Goal: Feedback & Contribution: Contribute content

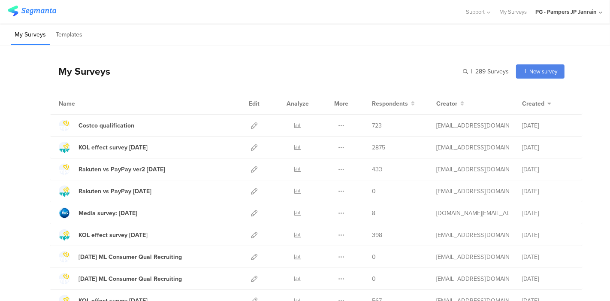
drag, startPoint x: 336, startPoint y: 147, endPoint x: 316, endPoint y: 85, distance: 65.1
click at [316, 85] on div "My Surveys | 289 Surveys New survey Start from scratch Choose from templates" at bounding box center [307, 71] width 515 height 34
click at [338, 146] on icon at bounding box center [341, 147] width 6 height 6
click at [326, 165] on button "Duplicate" at bounding box center [324, 168] width 47 height 15
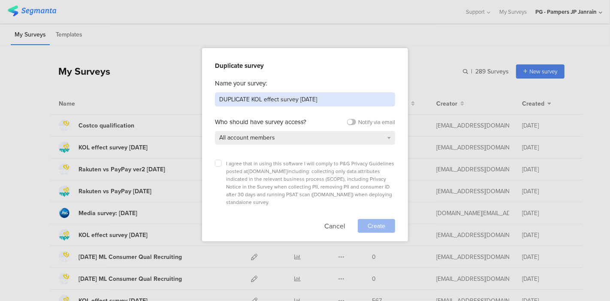
drag, startPoint x: 323, startPoint y: 97, endPoint x: 187, endPoint y: 95, distance: 135.6
click at [187, 95] on div "Duplicate survey Name your survey: DUPLICATE KOL effect survey Sep 25 Who shoul…" at bounding box center [305, 150] width 610 height 301
type input "SEM [DATE]"
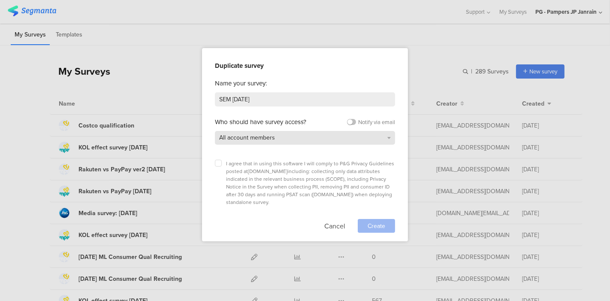
click at [279, 136] on div "All account members" at bounding box center [305, 138] width 180 height 14
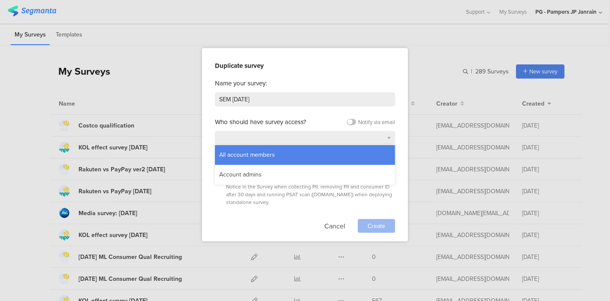
click at [240, 155] on div "All account members" at bounding box center [247, 154] width 64 height 13
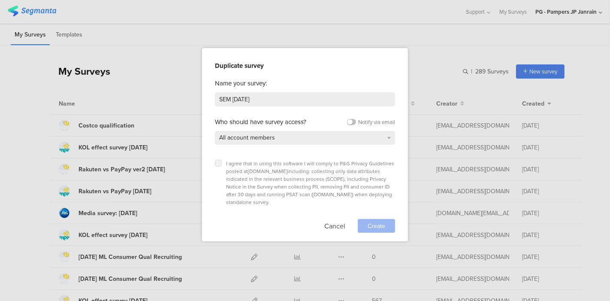
click at [216, 161] on label at bounding box center [218, 163] width 7 height 7
click at [0, 0] on input "checkbox" at bounding box center [0, 0] width 0 height 0
click at [376, 221] on span "Create" at bounding box center [377, 225] width 18 height 9
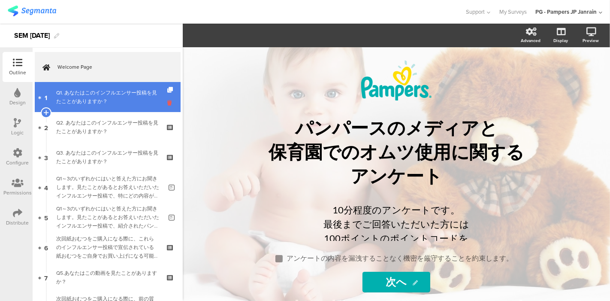
click at [167, 104] on icon at bounding box center [170, 103] width 7 height 8
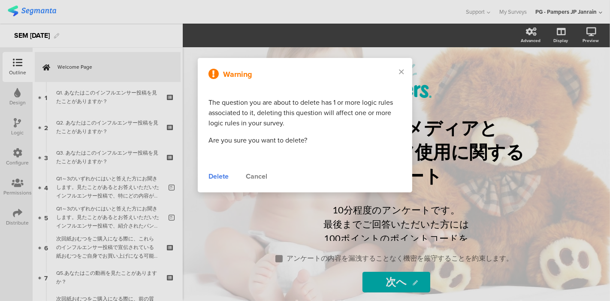
click at [218, 173] on div "Delete" at bounding box center [219, 176] width 20 height 10
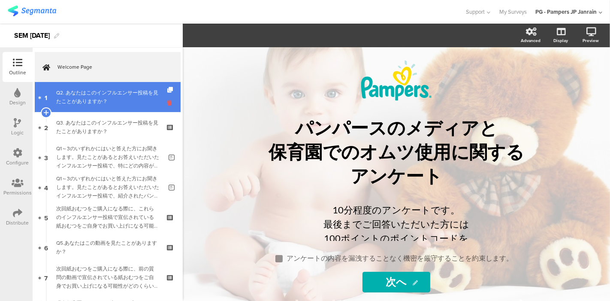
click at [167, 103] on icon at bounding box center [170, 103] width 7 height 8
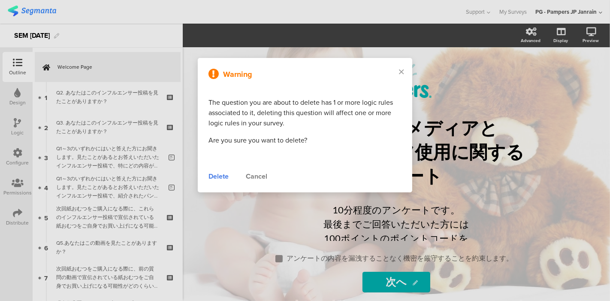
click at [211, 177] on div "Delete" at bounding box center [219, 176] width 20 height 10
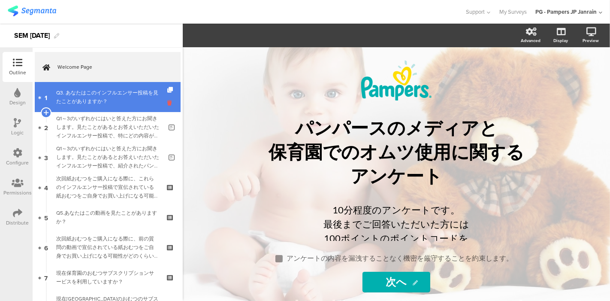
click at [167, 102] on icon at bounding box center [170, 103] width 7 height 8
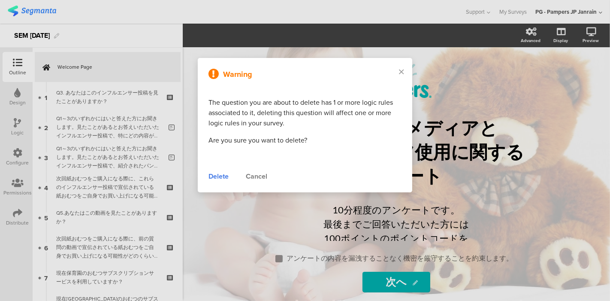
click at [224, 177] on div "Delete" at bounding box center [219, 176] width 20 height 10
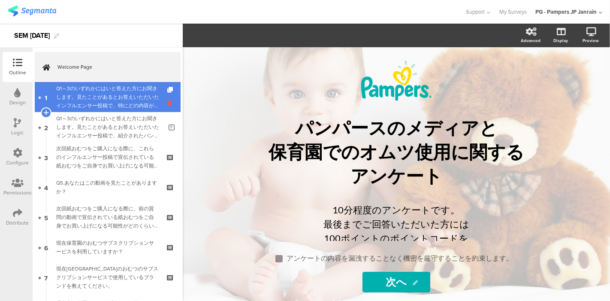
click at [167, 103] on icon at bounding box center [170, 103] width 7 height 8
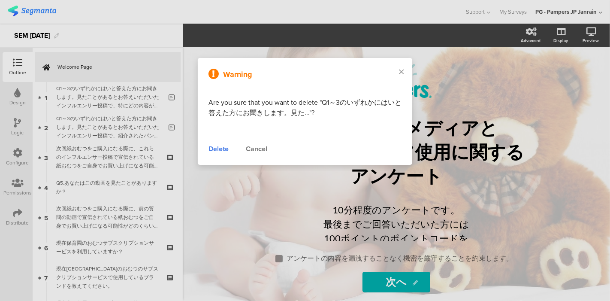
click at [216, 150] on div "Delete" at bounding box center [219, 149] width 20 height 10
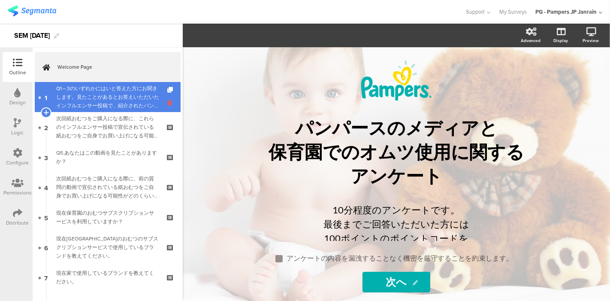
click at [167, 103] on icon at bounding box center [170, 103] width 7 height 8
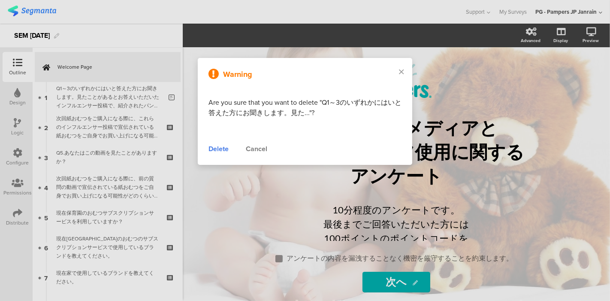
click at [225, 151] on div "Delete" at bounding box center [219, 149] width 20 height 10
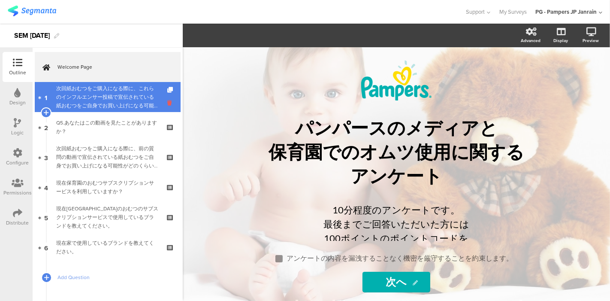
click at [167, 102] on icon at bounding box center [170, 103] width 7 height 8
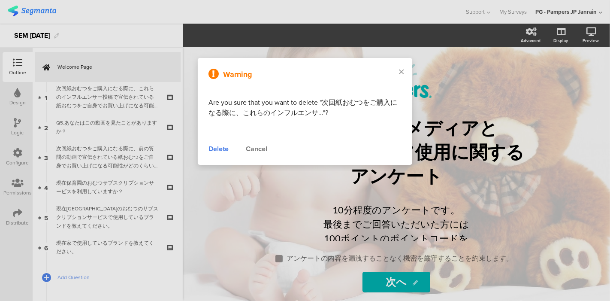
click at [221, 149] on div "Delete" at bounding box center [219, 149] width 20 height 10
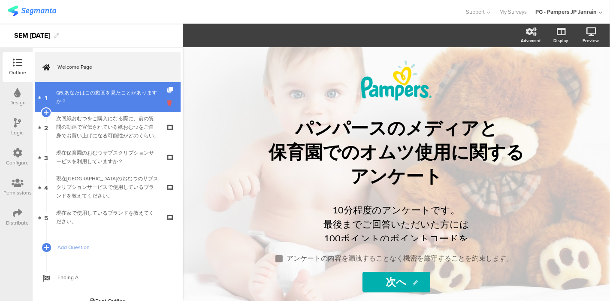
click at [167, 103] on icon at bounding box center [170, 103] width 7 height 8
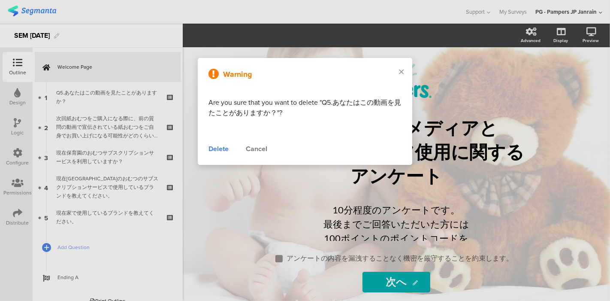
click at [219, 150] on div "Delete" at bounding box center [219, 149] width 20 height 10
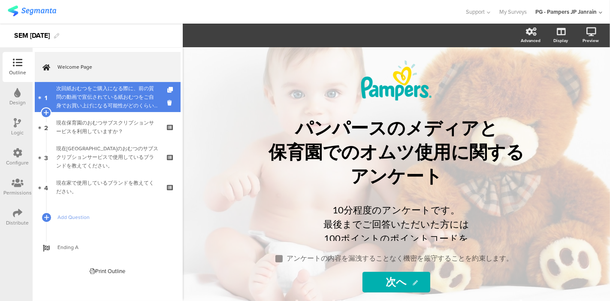
click at [127, 94] on div "次回紙おむつをご購入になる際に、前の質問の動画で宣伝されている紙おむつをご自身でお買い上げになる可能性がどのくらいあるかをお答えください。" at bounding box center [107, 97] width 103 height 26
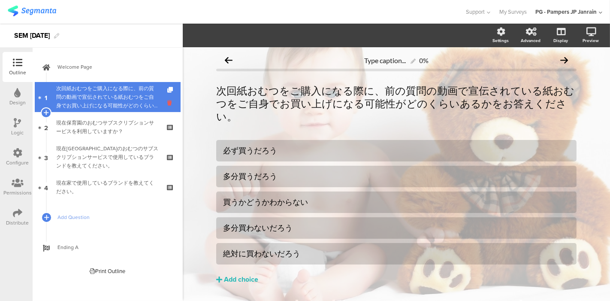
click at [172, 102] on icon at bounding box center [170, 103] width 7 height 8
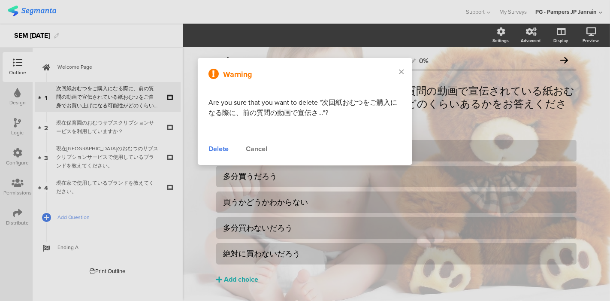
click at [224, 152] on div "Delete" at bounding box center [219, 149] width 20 height 10
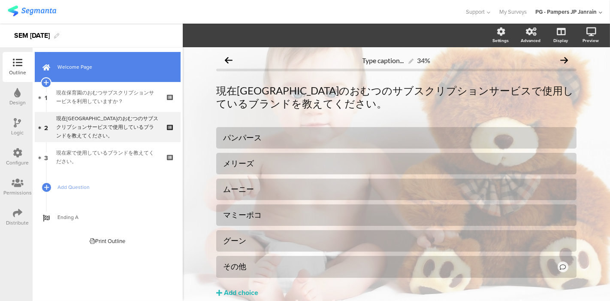
click at [122, 70] on span "Welcome Page" at bounding box center [112, 67] width 110 height 9
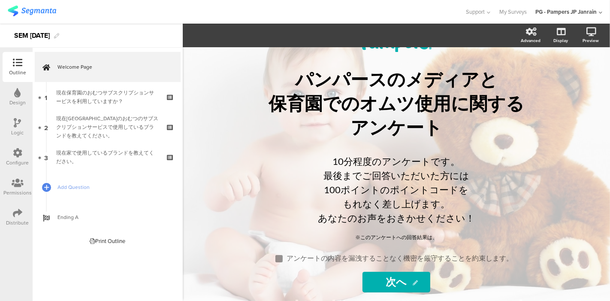
scroll to position [48, 0]
click at [431, 103] on div "/ パンパースのメディアと 保育園でのオムツ使用に関する アンケート パンパースのメディアと 保育園でのオムツ使用に関する アンケート 10分程度のアンケート…" at bounding box center [396, 173] width 317 height 322
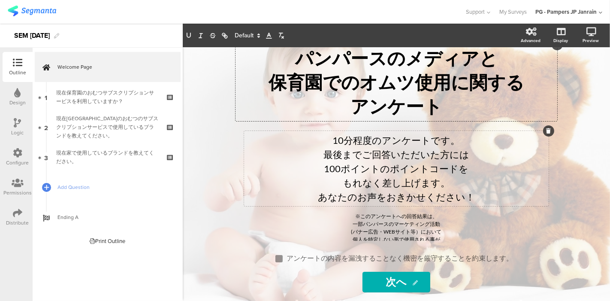
scroll to position [71, 0]
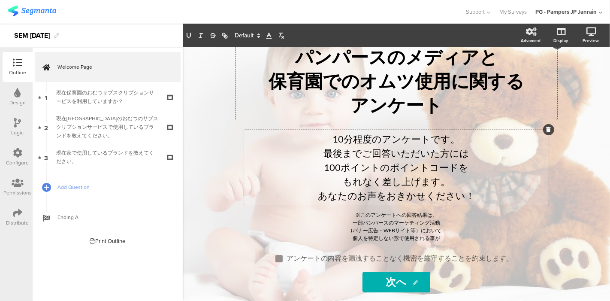
click at [334, 173] on div "10分程度のアンケートです。 最後までご回答いただいた方には 100ポイントのポイントコードを もれなく差し上げます。 あなたのお声をおきかせください！ 10…" at bounding box center [396, 167] width 305 height 75
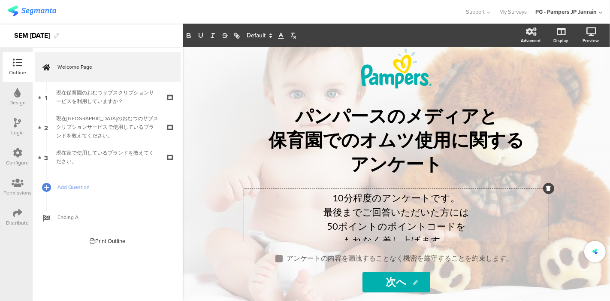
scroll to position [12, 0]
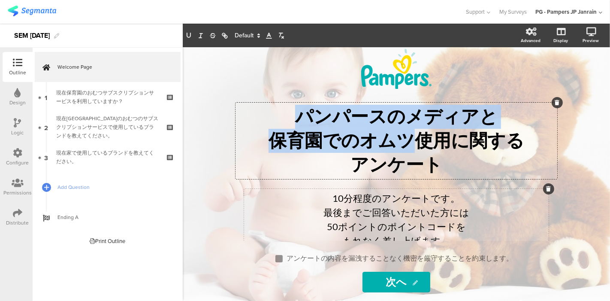
drag, startPoint x: 410, startPoint y: 150, endPoint x: 285, endPoint y: 113, distance: 130.1
click at [285, 113] on div "パンパースのメディアと 保育園でのオムツ使用に関する アンケート パンパースのメディアと 保育園でのオムツ使用に関する アンケート パンパースのメディアと 保…" at bounding box center [397, 141] width 322 height 76
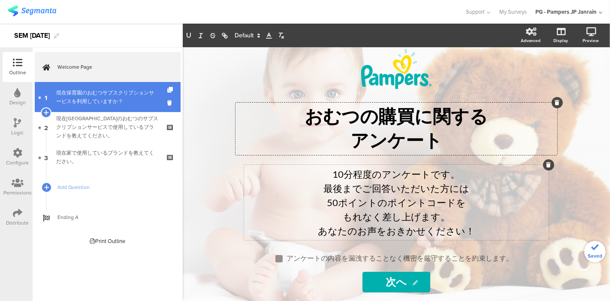
click at [97, 94] on div "現在保育園のおむつサブスクリプションサービスを利用していますか？" at bounding box center [107, 96] width 103 height 17
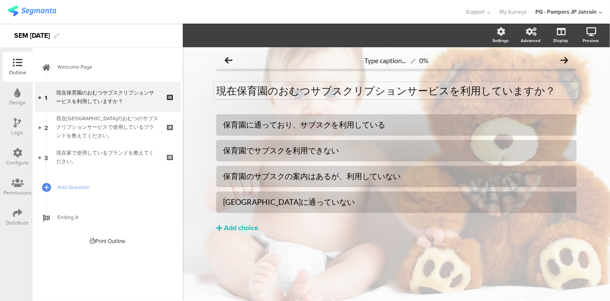
click at [216, 90] on div "現在保育園のおむつサブスクリプションサービスを利用していますか？ 現在保育園のおむつサブスクリプションサービスを利用していますか？" at bounding box center [396, 90] width 365 height 17
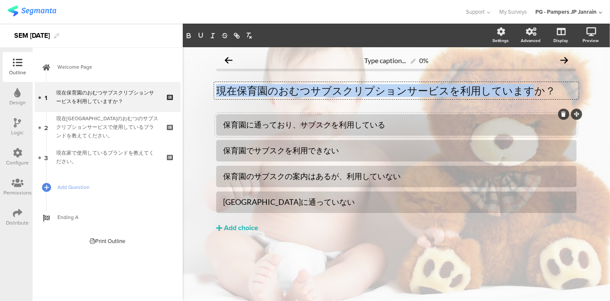
drag, startPoint x: 216, startPoint y: 90, endPoint x: 508, endPoint y: 119, distance: 292.8
click at [508, 119] on div "Type caption... 0% 現在保育園のおむつサブスクリプションサービスを利用していますか？ 現在保育園のおむつサブスクリプションサービスを利用して…" at bounding box center [396, 159] width 360 height 217
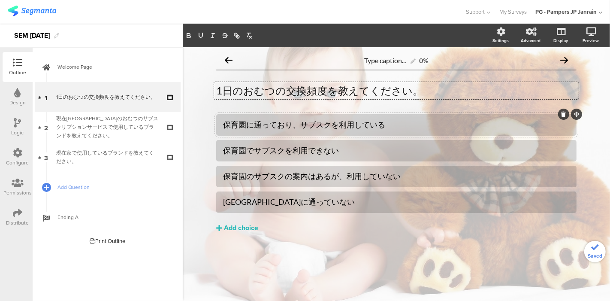
click at [494, 127] on div "保育園に通っており、サブスクを利用している" at bounding box center [396, 125] width 347 height 10
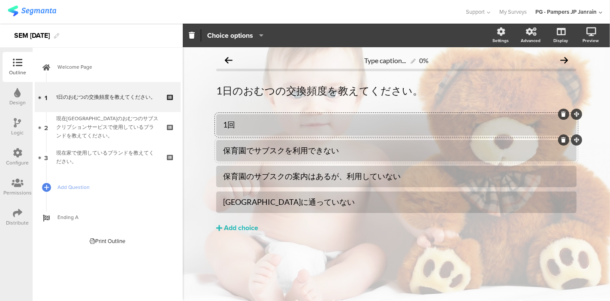
click at [441, 145] on div "保育園でサブスクを利用できない" at bounding box center [396, 150] width 347 height 10
click at [418, 126] on div "1回" at bounding box center [396, 125] width 347 height 10
click at [384, 156] on div at bounding box center [396, 150] width 347 height 14
click at [382, 150] on div at bounding box center [396, 150] width 347 height 10
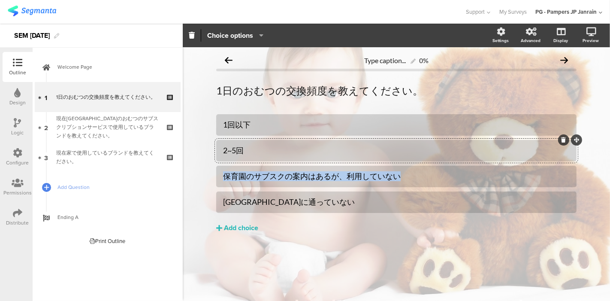
drag, startPoint x: 406, startPoint y: 176, endPoint x: 189, endPoint y: 174, distance: 217.1
click at [189, 174] on div "Type caption... 0% 1日のおむつの交換頻度を教えてください。 1日のおむつの交換頻度を教えてください。 1回以下" at bounding box center [396, 174] width 427 height 254
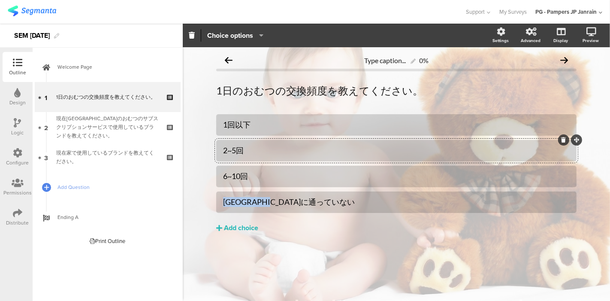
drag, startPoint x: 304, startPoint y: 204, endPoint x: 193, endPoint y: 203, distance: 110.3
click at [193, 203] on div "Type caption... 0% 1日のおむつの交換頻度を教えてください。 1日のおむつの交換頻度を教えてください。 1回以下" at bounding box center [396, 174] width 427 height 254
click at [243, 232] on div "Add choice" at bounding box center [241, 228] width 34 height 9
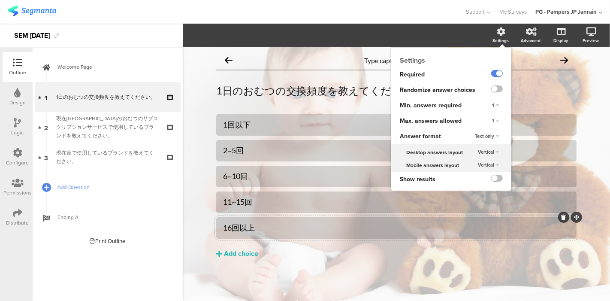
click at [503, 39] on div "Settings" at bounding box center [501, 40] width 16 height 6
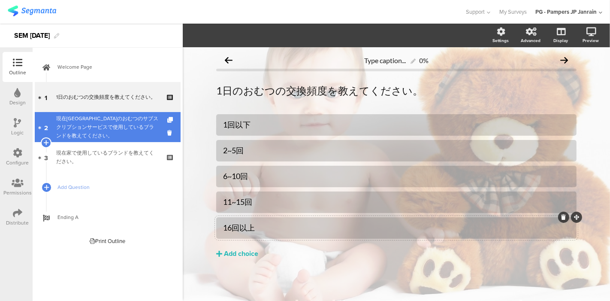
click at [119, 122] on div "現在保育園のおむつのサブスクリプションサービスで使用しているブランドを教えてください。" at bounding box center [107, 127] width 103 height 26
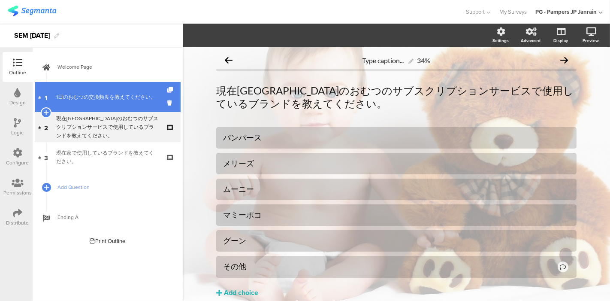
click at [130, 100] on div "1日のおむつの交換頻度を教えてください。" at bounding box center [107, 97] width 103 height 9
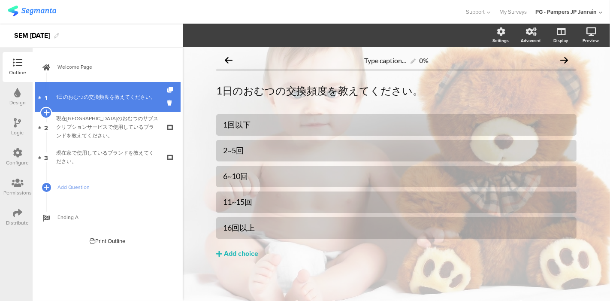
click at [48, 110] on icon at bounding box center [46, 113] width 6 height 8
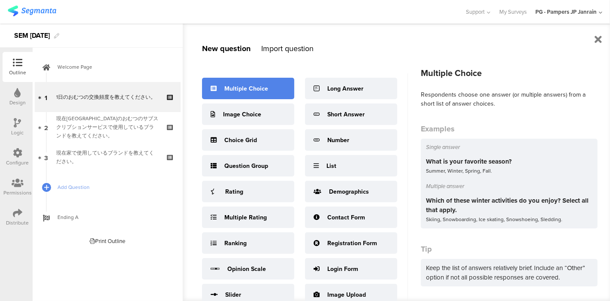
click at [252, 89] on div "Multiple Choice" at bounding box center [246, 88] width 44 height 9
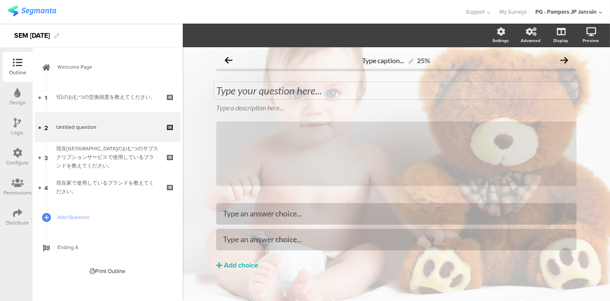
click at [269, 86] on div "Type your question here..." at bounding box center [396, 90] width 365 height 17
click at [574, 124] on icon at bounding box center [576, 121] width 5 height 5
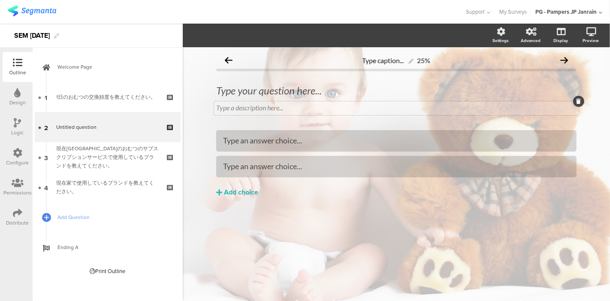
click at [576, 106] on div at bounding box center [578, 101] width 11 height 11
click at [581, 102] on div at bounding box center [578, 101] width 11 height 11
click at [578, 102] on icon at bounding box center [579, 101] width 5 height 5
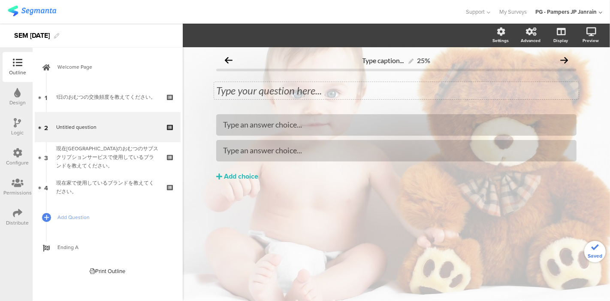
click at [499, 92] on div "Type your question here..." at bounding box center [396, 90] width 360 height 13
click at [499, 92] on p at bounding box center [396, 90] width 360 height 13
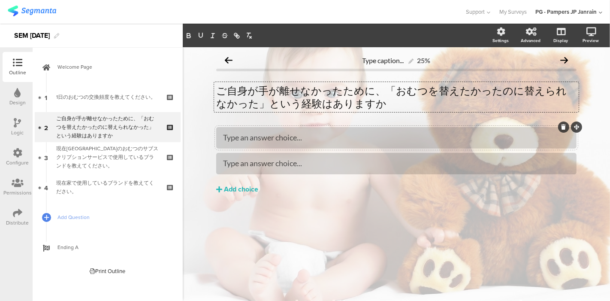
click at [395, 136] on div "Type an answer choice..." at bounding box center [396, 138] width 347 height 10
click at [349, 162] on div "Type an answer choice..." at bounding box center [396, 163] width 347 height 10
click at [257, 188] on div "Add choice" at bounding box center [241, 189] width 34 height 9
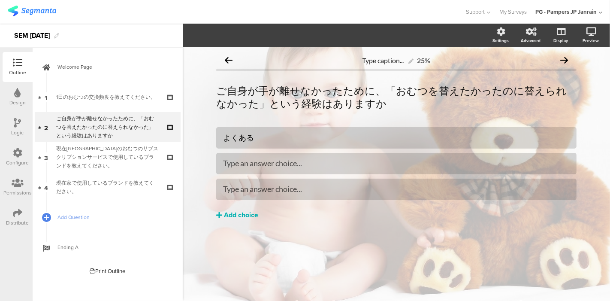
click at [248, 217] on div "Add choice" at bounding box center [241, 215] width 34 height 9
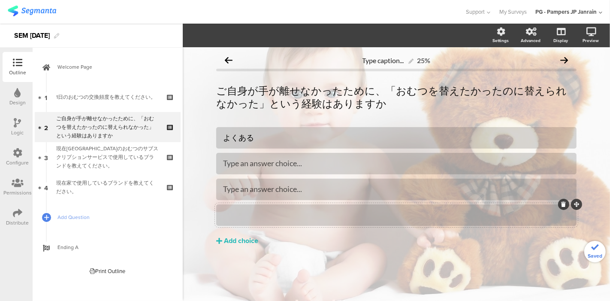
click at [252, 208] on div at bounding box center [396, 215] width 347 height 14
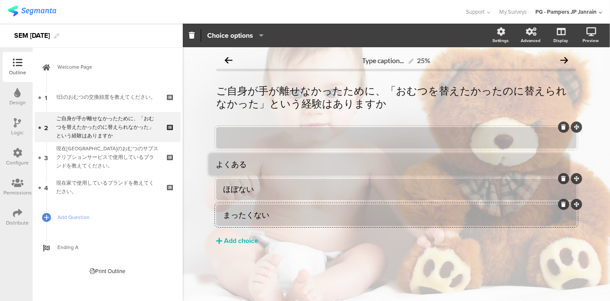
drag, startPoint x: 576, startPoint y: 127, endPoint x: 573, endPoint y: 158, distance: 31.0
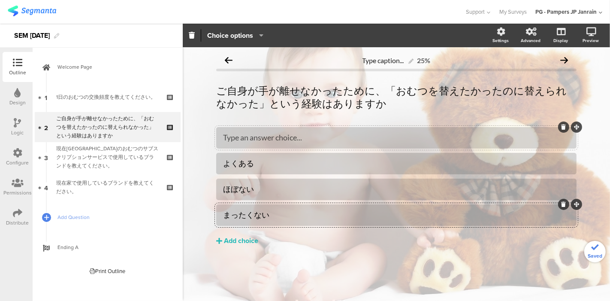
click at [493, 134] on div "Type an answer choice..." at bounding box center [396, 138] width 347 height 10
click at [359, 251] on div "いつもある よくある ほぼない" at bounding box center [396, 204] width 360 height 154
click at [363, 107] on div "ご自身が手が離せなかったために、「おむつを替えたかったのに替えられなかった」という経験はありますか ご自身が手が離せなかったために、「おむつを替えたかったのに…" at bounding box center [396, 97] width 365 height 30
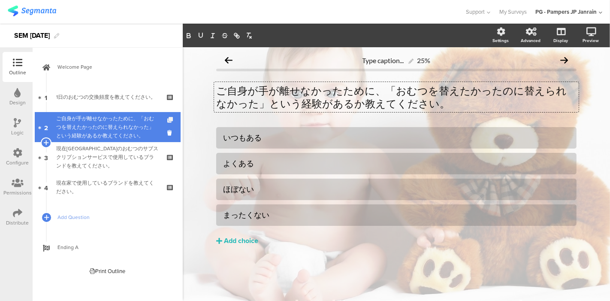
click at [169, 121] on icon at bounding box center [170, 120] width 7 height 6
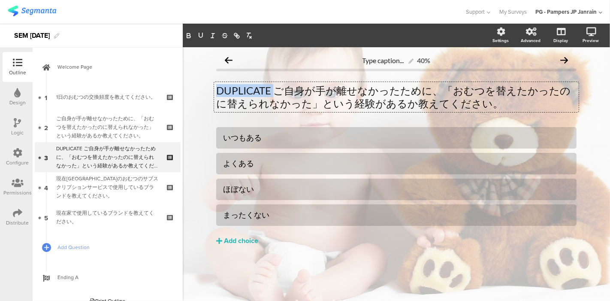
drag, startPoint x: 275, startPoint y: 94, endPoint x: 177, endPoint y: 90, distance: 98.3
click at [177, 90] on div "Outline Design Logic Configure Permissions Distribute New question Import quest…" at bounding box center [305, 162] width 610 height 277
click at [305, 90] on p "DUPLICATE ご自身が手が離せなかったために、「おむつを替えたかったのに替えられなかった」という経験があるか教えてください。" at bounding box center [396, 97] width 360 height 26
click at [486, 90] on p "DUPLICATE ご自身が手が離せなかったために、「おむつを替えたかったのに替えられなかった」という経験があるか教えてください。" at bounding box center [396, 97] width 360 height 26
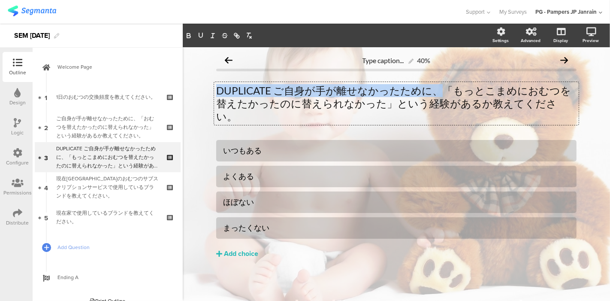
drag, startPoint x: 436, startPoint y: 95, endPoint x: 211, endPoint y: 88, distance: 225.4
click at [211, 88] on div "Type caption... 40% DUPLICATE ご自身が手が離せなかったために、「もっとこまめにおむつを替えたかったのに替えられなかった」という経…" at bounding box center [397, 172] width 378 height 251
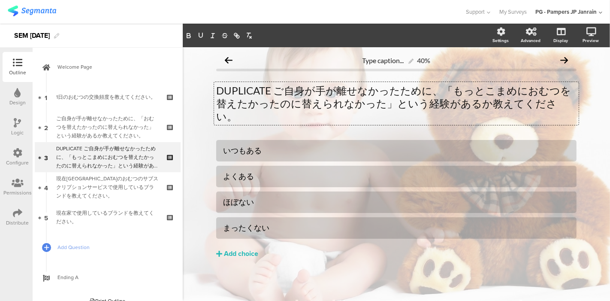
click at [320, 90] on p "DUPLICATE ご自身が手が離せなかったために、「もっとこまめにおむつを替えたかったのに替えられなかった」という経験があるか教えてください。" at bounding box center [396, 103] width 360 height 39
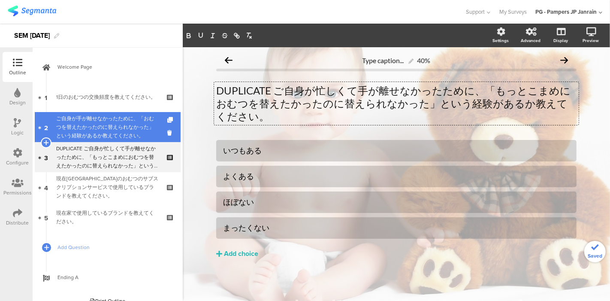
click at [133, 127] on div "ご自身が手が離せなかったために、「おむつを替えたかったのに替えられなかった」という経験があるか教えてください。" at bounding box center [107, 127] width 103 height 26
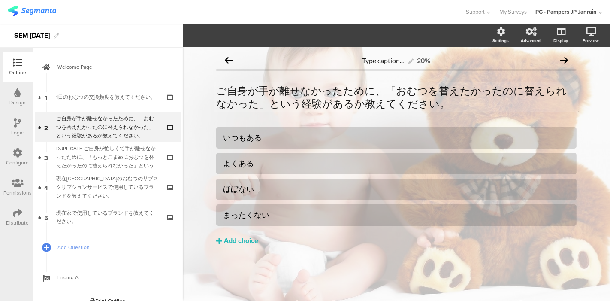
click at [255, 95] on div "ご自身が手が離せなかったために、「おむつを替えたかったのに替えられなかった」という経験があるか教えてください。 ご自身が手が離せなかったために、「おむつを替え…" at bounding box center [396, 97] width 365 height 30
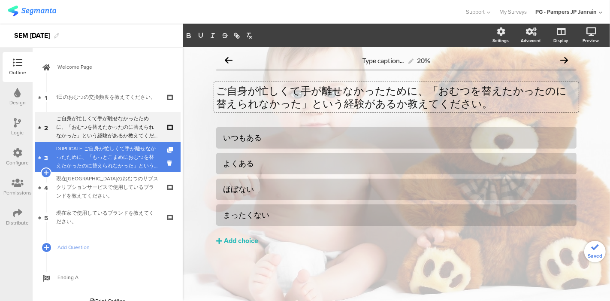
click at [124, 152] on div "DUPLICATE ご自身が忙しくて手が離せなかったために、「もっとこまめにおむつを替えたかったのに替えられなかった」という経験があるか教えてください。" at bounding box center [107, 157] width 103 height 26
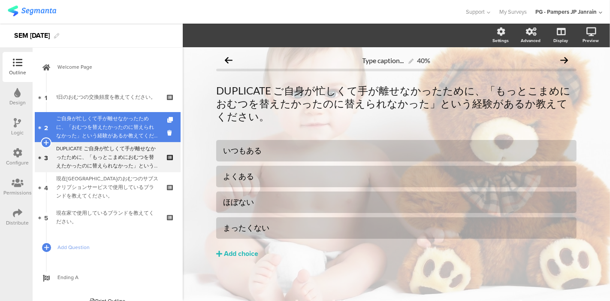
click at [128, 124] on div "ご自身が忙しくて手が離せなかったために、「おむつを替えたかったのに替えられなかった」という経験があるか教えてください。" at bounding box center [107, 127] width 103 height 26
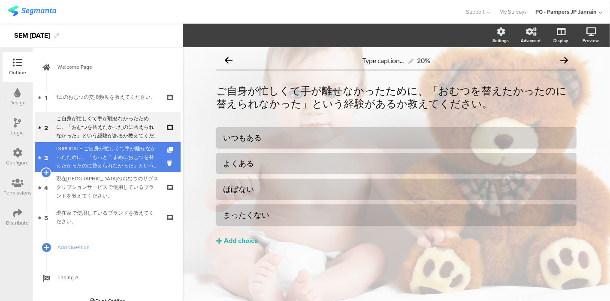
click at [119, 154] on div "DUPLICATE ご自身が忙しくて手が離せなかったために、「もっとこまめにおむつを替えたかったのに替えられなかった」という経験があるか教えてください。" at bounding box center [107, 157] width 103 height 26
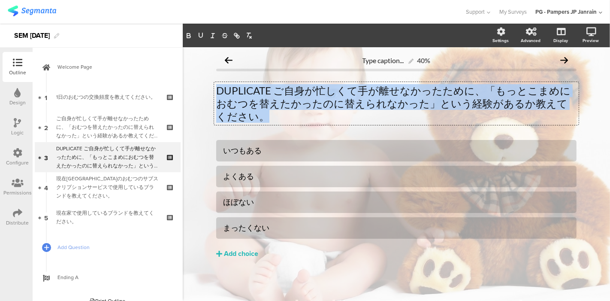
drag, startPoint x: 256, startPoint y: 115, endPoint x: 215, endPoint y: 87, distance: 49.9
click at [215, 87] on div "DUPLICATE ご自身が忙しくて手が離せなかったために、「もっとこまめにおむつを替えたかったのに替えられなかった」という経験があるか教えてください。 DU…" at bounding box center [396, 103] width 365 height 43
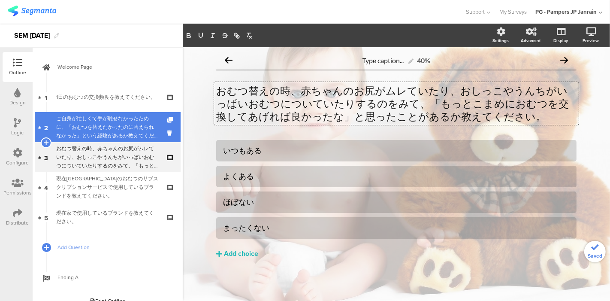
click at [79, 133] on div "ご自身が忙しくて手が離せなかったために、「おむつを替えたかったのに替えられなかった」という経験があるか教えてください。" at bounding box center [107, 127] width 103 height 26
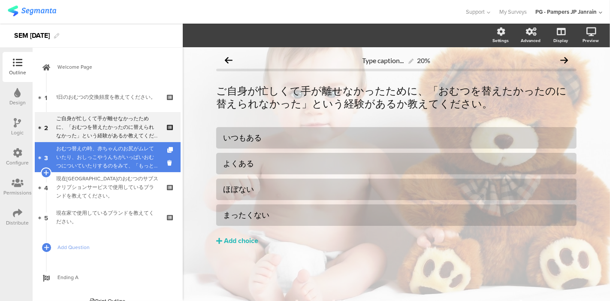
click at [91, 159] on div "おむつ替えの時、赤ちゃんのお尻がムレていたり、おしっこやうんちがいっぱいおむつについていたりするのをみて、「もっとこまめにおむつを交換してあげれば良かったな」…" at bounding box center [107, 157] width 103 height 26
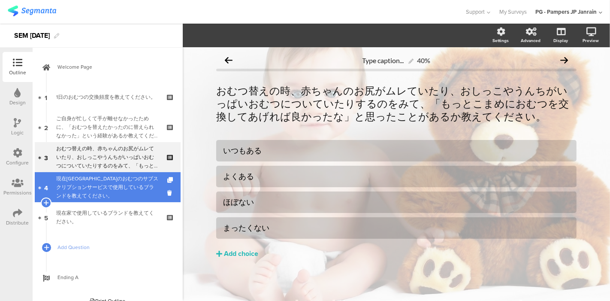
click at [99, 182] on div "現在保育園のおむつのサブスクリプションサービスで使用しているブランドを教えてください。" at bounding box center [107, 187] width 103 height 26
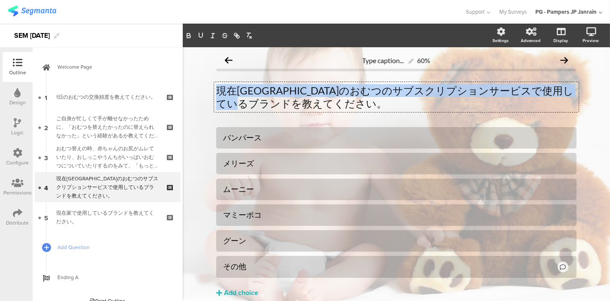
drag, startPoint x: 294, startPoint y: 107, endPoint x: 202, endPoint y: 76, distance: 96.7
click at [202, 76] on div "Type caption... 60% 現在保育園のおむつのサブスクリプションサービスで使用しているブランドを教えてください。 現在保育園のおむつのサブスクリ…" at bounding box center [396, 192] width 427 height 290
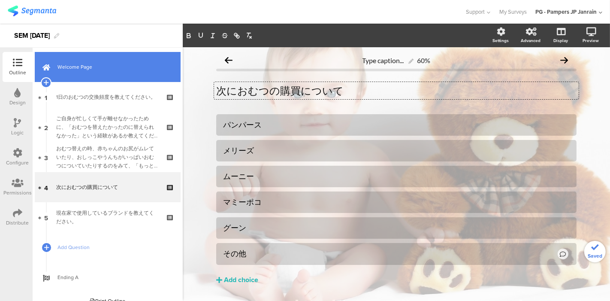
click at [134, 71] on link "Welcome Page" at bounding box center [108, 67] width 146 height 30
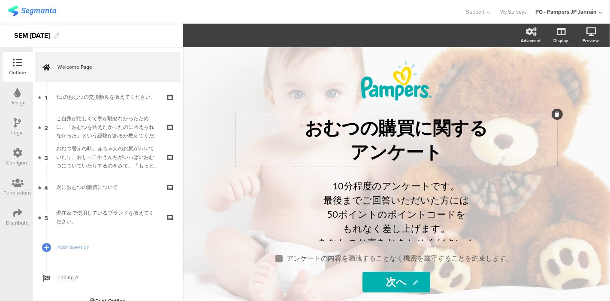
click at [382, 140] on div "おむつの購買に関する アンケート おむつの購買に関する アンケート" at bounding box center [397, 140] width 322 height 52
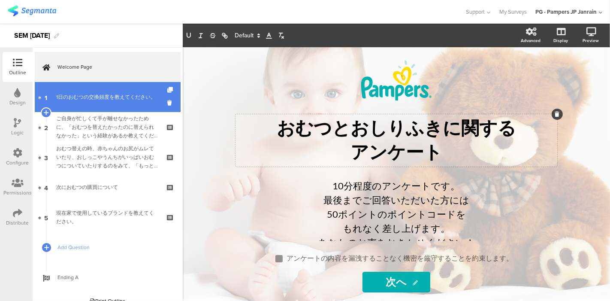
click at [112, 94] on div "1日のおむつの交換頻度を教えてください。" at bounding box center [107, 97] width 103 height 9
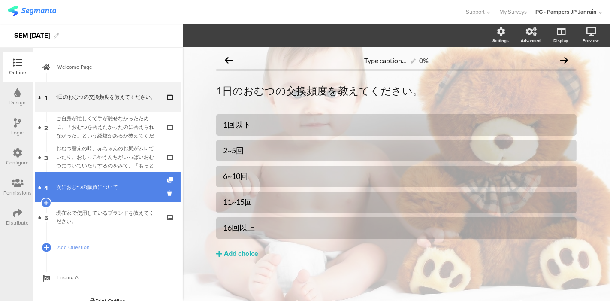
click at [103, 198] on link "4 次におむつの購買について" at bounding box center [108, 187] width 146 height 30
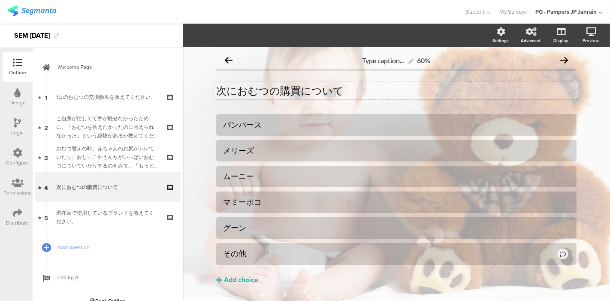
click at [390, 90] on p "次におむつの購買について" at bounding box center [396, 90] width 360 height 13
click at [390, 90] on p "次におむつの購買についてお" at bounding box center [396, 90] width 360 height 13
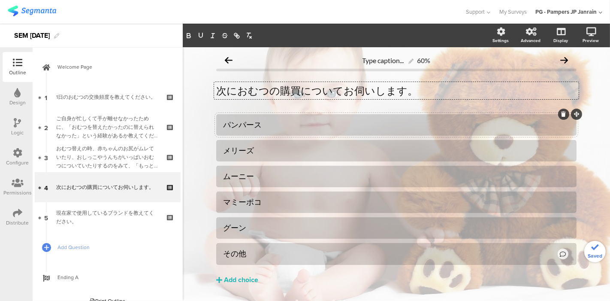
click at [352, 121] on div "パンパース" at bounding box center [396, 125] width 347 height 10
click at [413, 94] on div "次におむつの購買についてお伺いします。 次におむつの購買についてお伺いします。" at bounding box center [396, 90] width 365 height 17
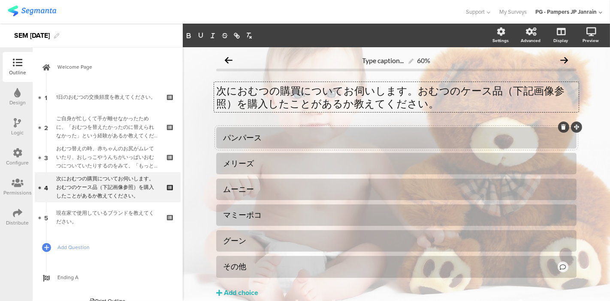
click at [383, 140] on div "パンパース" at bounding box center [396, 138] width 347 height 10
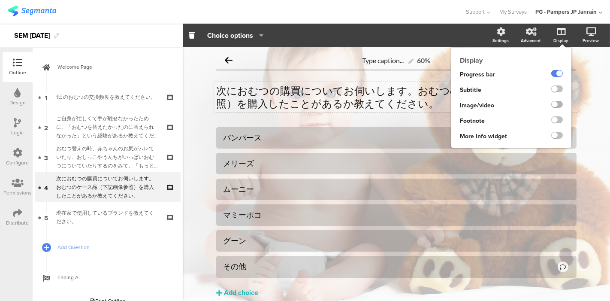
click at [551, 103] on label at bounding box center [557, 104] width 12 height 7
click at [0, 0] on input "checkbox" at bounding box center [0, 0] width 0 height 0
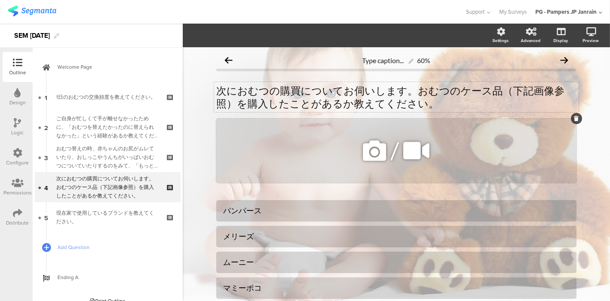
click at [371, 151] on icon at bounding box center [374, 150] width 29 height 29
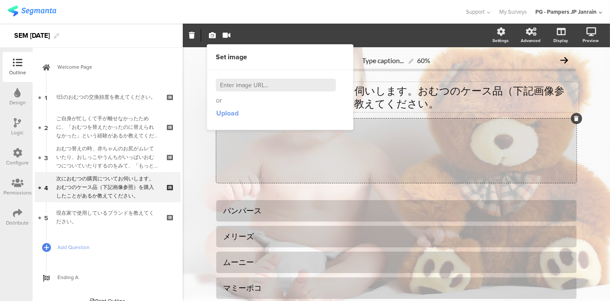
click at [235, 113] on span "Upload" at bounding box center [227, 113] width 22 height 10
click at [232, 112] on span "Upload" at bounding box center [227, 113] width 22 height 10
click at [227, 115] on span "Upload" at bounding box center [227, 113] width 22 height 10
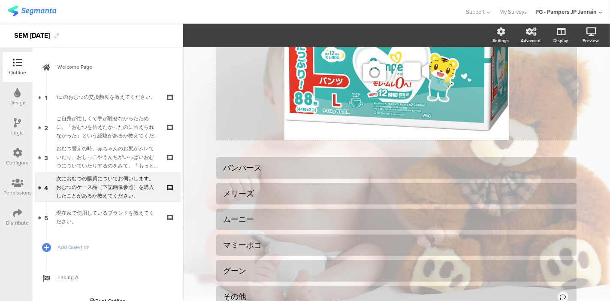
scroll to position [116, 0]
click at [373, 163] on div "パンパース" at bounding box center [396, 167] width 347 height 10
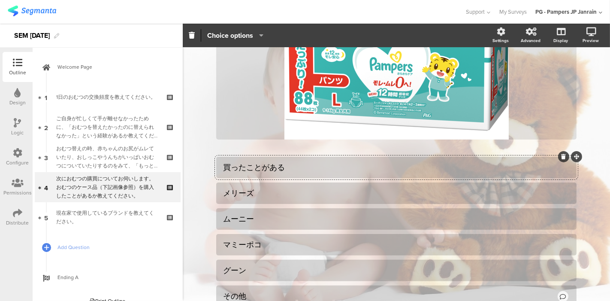
click at [332, 204] on div "買ったことがある メリーズ ムーニー マミーポコ" at bounding box center [396, 232] width 360 height 151
click at [327, 195] on div "メリーズ" at bounding box center [396, 193] width 347 height 10
click at [561, 212] on div at bounding box center [563, 208] width 11 height 11
click at [561, 211] on div at bounding box center [563, 208] width 11 height 11
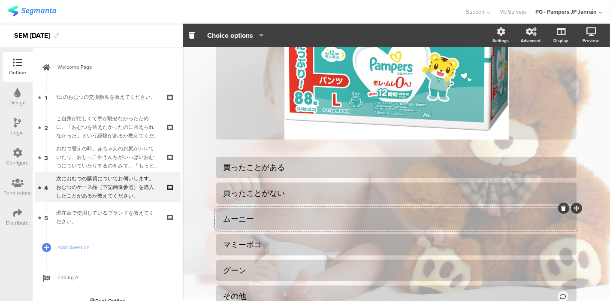
click at [562, 209] on icon at bounding box center [564, 208] width 5 height 5
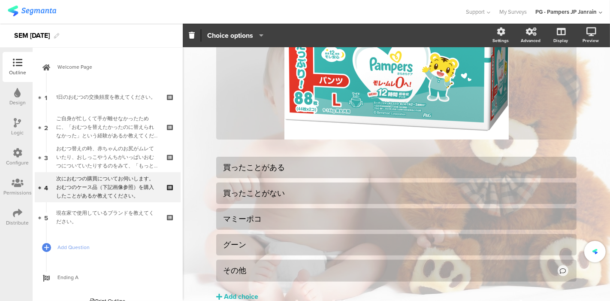
scroll to position [157, 0]
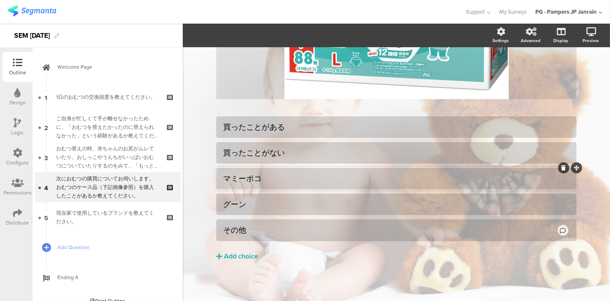
click at [562, 168] on icon at bounding box center [564, 167] width 5 height 5
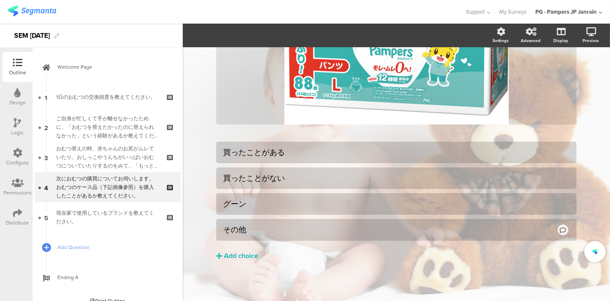
scroll to position [131, 0]
click at [562, 192] on icon at bounding box center [564, 193] width 5 height 5
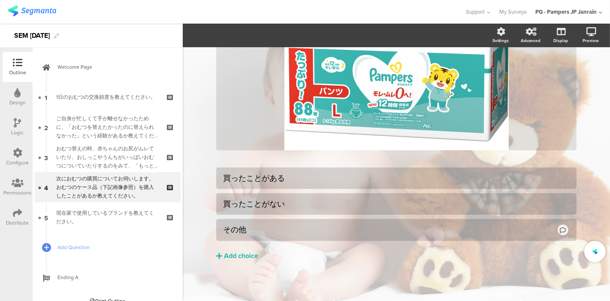
scroll to position [105, 0]
click at [562, 220] on icon at bounding box center [564, 219] width 5 height 5
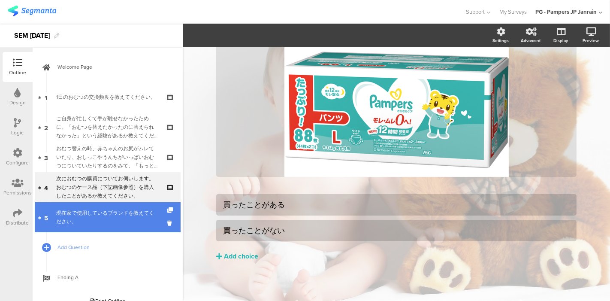
click at [103, 214] on div "現在家で使用しているブランドを教えてください。" at bounding box center [107, 217] width 103 height 17
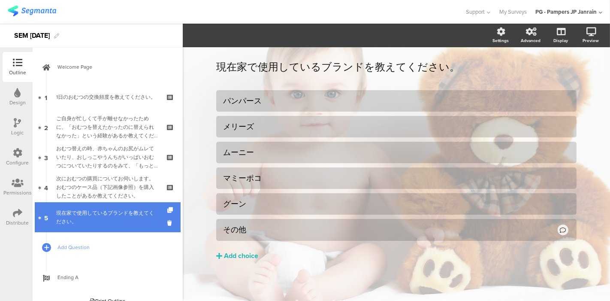
scroll to position [23, 0]
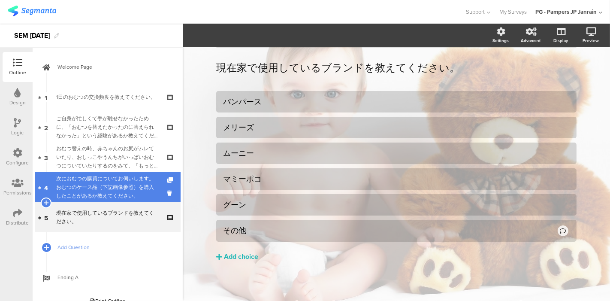
click at [104, 196] on div "次におむつの購買についてお伺いします。おむつのケース品（下記画像参照）を購入したことがあるか教えてください。" at bounding box center [107, 187] width 103 height 26
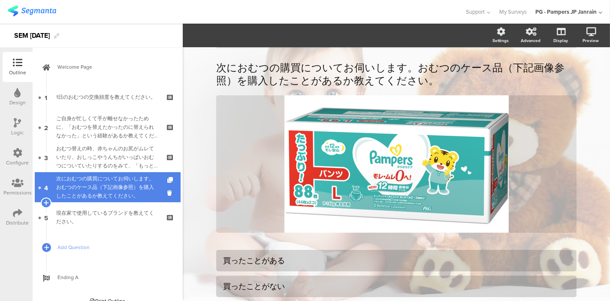
scroll to position [36, 0]
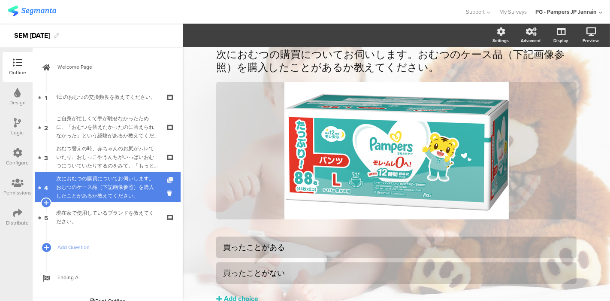
click at [167, 179] on icon at bounding box center [170, 180] width 7 height 6
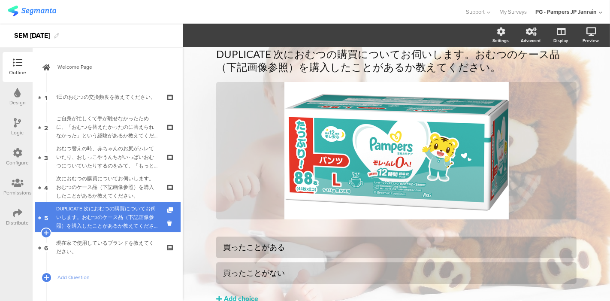
click at [138, 211] on div "DUPLICATE 次におむつの購買についてお伺いします。おむつのケース品（下記画像参照）を購入したことがあるか教えてください。" at bounding box center [107, 217] width 103 height 26
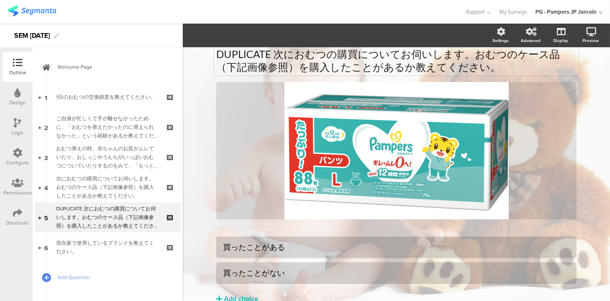
scroll to position [11, 0]
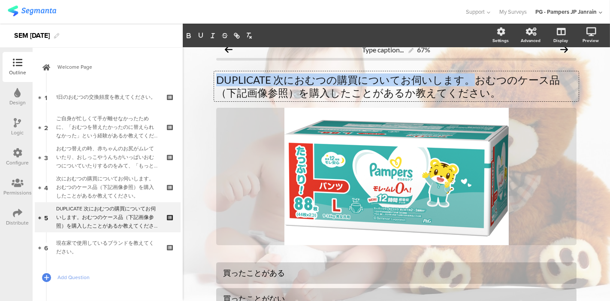
drag, startPoint x: 463, startPoint y: 57, endPoint x: 208, endPoint y: 83, distance: 256.6
click at [208, 83] on div "Type caption... 67% DUPLICATE 次におむつの購買についてお伺いします。おむつのケース品（下記画像参照）を購入したことがあるか教えて…" at bounding box center [397, 202] width 378 height 333
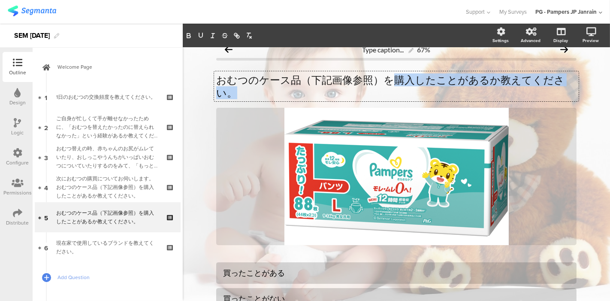
drag, startPoint x: 388, startPoint y: 78, endPoint x: 584, endPoint y: 97, distance: 197.0
click at [584, 97] on div "Type caption... 67% おむつのケース品（下記画像参照）を購入したことがあるか教えてください。 おむつのケース品（下記画像参照）を購入したこと…" at bounding box center [396, 202] width 427 height 333
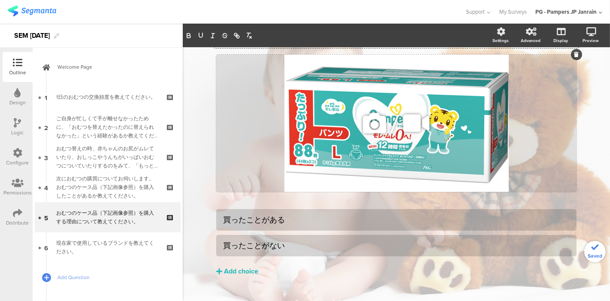
scroll to position [65, 0]
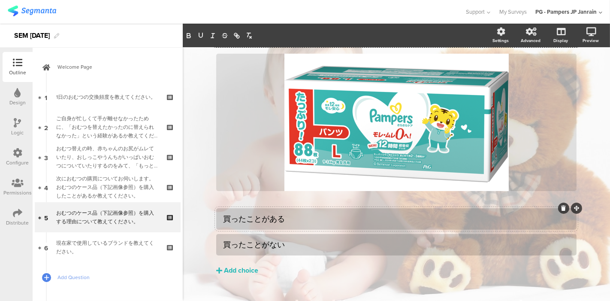
click at [426, 214] on div "買ったことがある" at bounding box center [396, 219] width 347 height 10
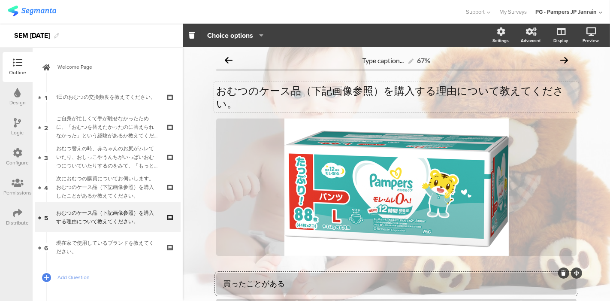
click at [488, 92] on div "おむつのケース品（下記画像参照）を購入する理由について教えてください。 おむつのケース品（下記画像参照）を購入する理由について教えてください。" at bounding box center [396, 97] width 365 height 30
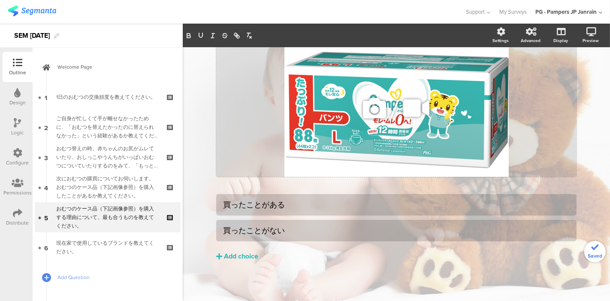
scroll to position [79, 0]
click at [337, 206] on div "買ったことがある" at bounding box center [396, 205] width 347 height 10
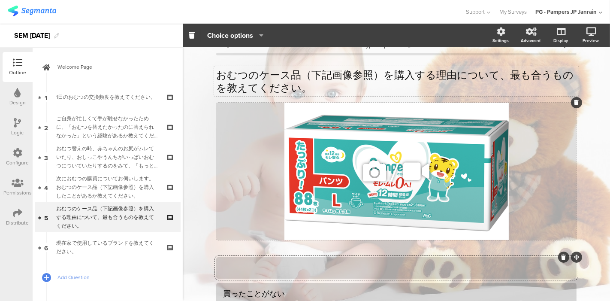
scroll to position [51, 0]
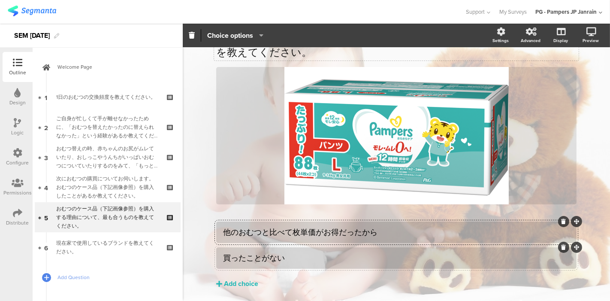
click at [290, 258] on div "買ったことがない" at bounding box center [396, 258] width 347 height 10
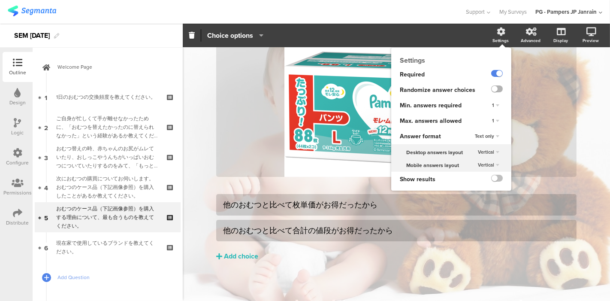
click at [491, 89] on label at bounding box center [497, 88] width 12 height 7
click at [0, 0] on input "checkbox" at bounding box center [0, 0] width 0 height 0
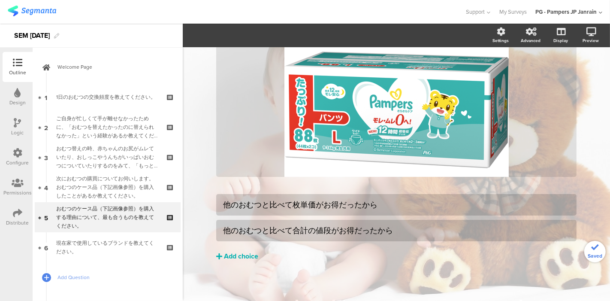
click at [242, 259] on div "Add choice" at bounding box center [241, 256] width 34 height 9
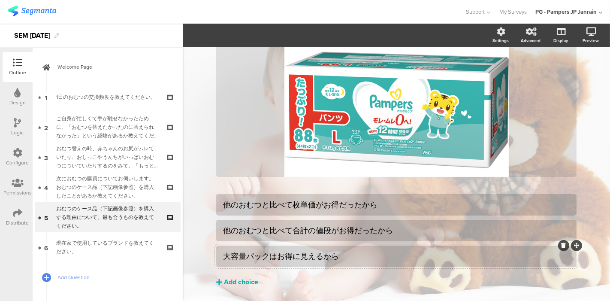
click at [248, 279] on div "Add choice" at bounding box center [241, 282] width 34 height 9
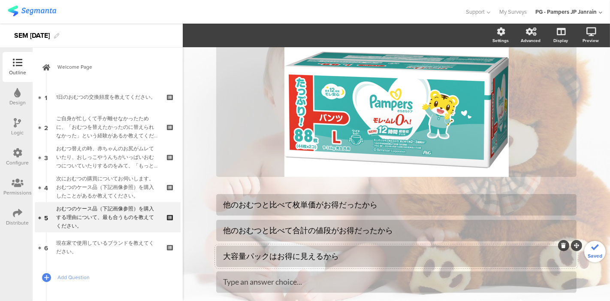
scroll to position [118, 0]
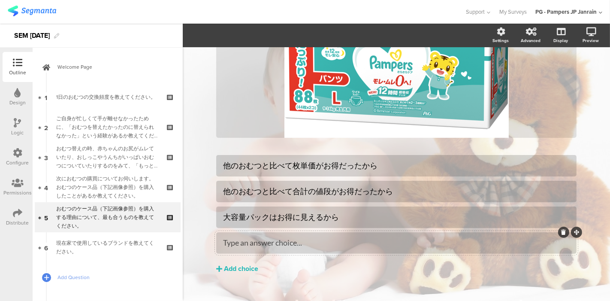
click at [319, 248] on div "Type an answer choice..." at bounding box center [396, 243] width 347 height 14
click at [304, 238] on div "大容量パックは" at bounding box center [396, 243] width 347 height 10
click at [245, 269] on div "Add choice" at bounding box center [241, 268] width 34 height 9
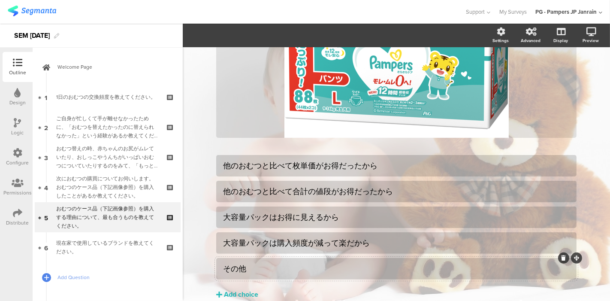
scroll to position [156, 0]
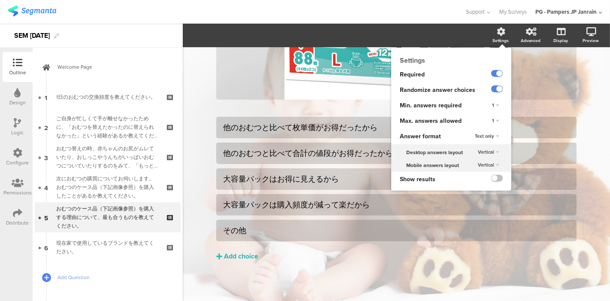
click at [484, 136] on span "Text only" at bounding box center [484, 136] width 19 height 7
click at [447, 175] on div "Show results" at bounding box center [432, 179] width 82 height 15
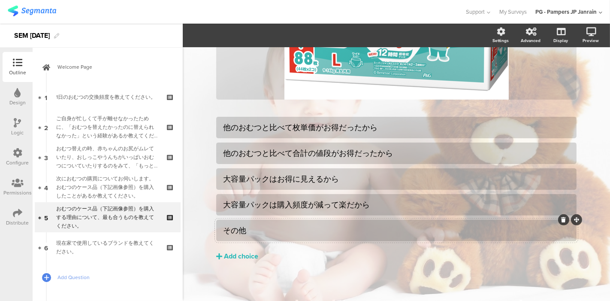
click at [388, 236] on div "その他" at bounding box center [396, 230] width 347 height 14
click at [230, 39] on span "Choice options" at bounding box center [230, 35] width 46 height 10
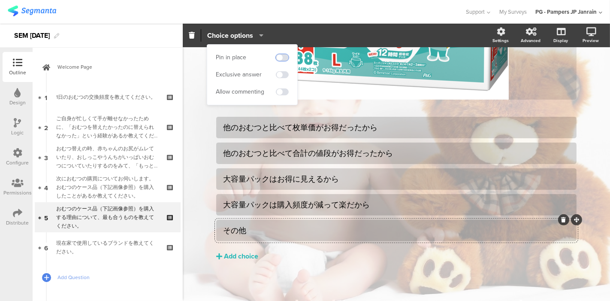
click at [283, 58] on span at bounding box center [282, 57] width 13 height 7
click at [285, 92] on span at bounding box center [282, 91] width 13 height 7
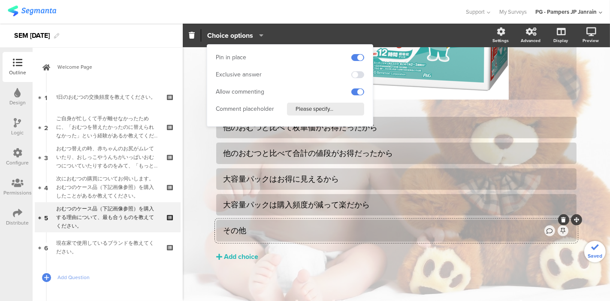
click at [309, 109] on input "Please specify..." at bounding box center [325, 109] width 77 height 13
type input "記入してください"
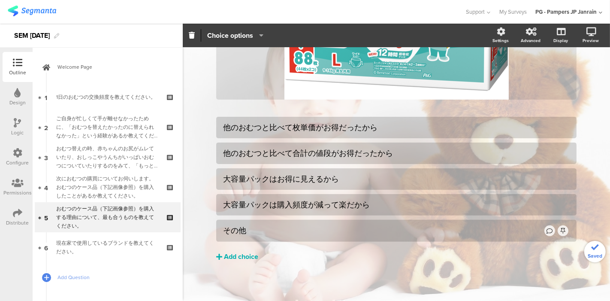
click at [315, 252] on button "Add choice" at bounding box center [396, 256] width 360 height 21
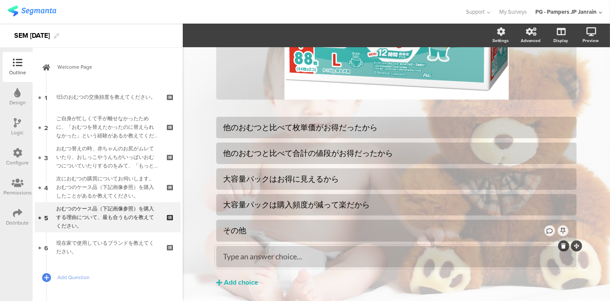
click at [562, 245] on icon at bounding box center [564, 245] width 5 height 5
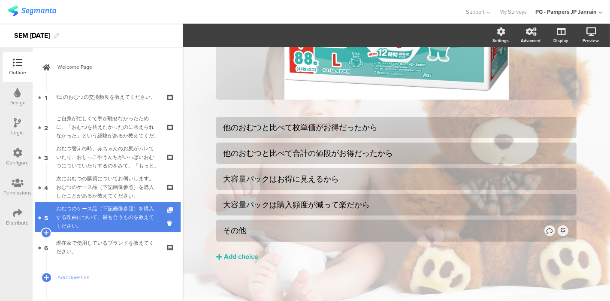
click at [167, 208] on icon at bounding box center [170, 210] width 7 height 6
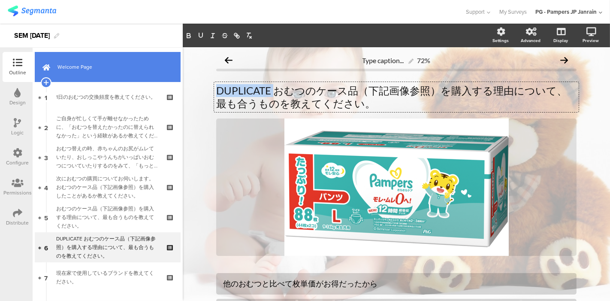
drag, startPoint x: 270, startPoint y: 90, endPoint x: 139, endPoint y: 81, distance: 130.7
click at [139, 81] on div "Outline Design Logic Configure Permissions Distribute New question Import quest…" at bounding box center [305, 162] width 610 height 277
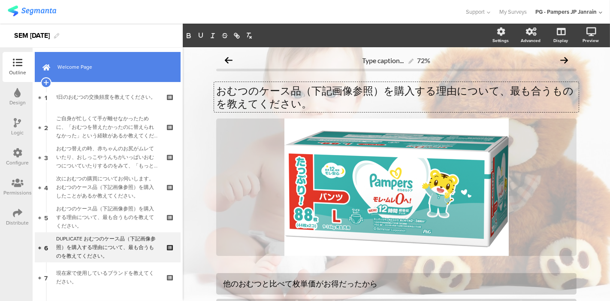
click at [139, 81] on link "Welcome Page" at bounding box center [108, 67] width 146 height 30
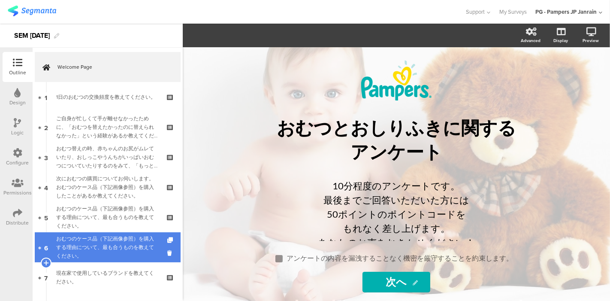
click at [106, 252] on div "おむつのケース品（下記画像参照）を購入する理由について、最も合うものを教えてください。" at bounding box center [107, 247] width 103 height 26
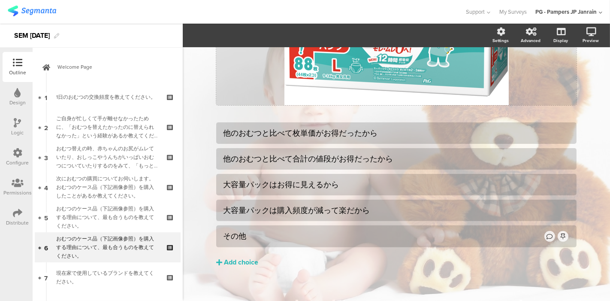
scroll to position [153, 0]
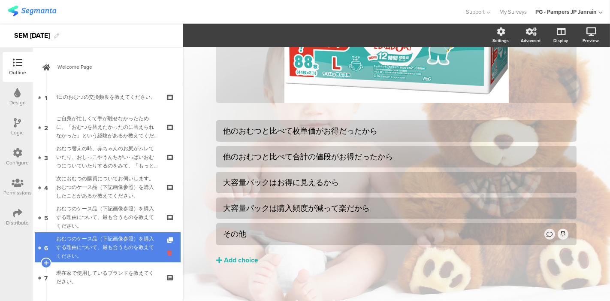
click at [167, 252] on icon at bounding box center [170, 253] width 7 height 8
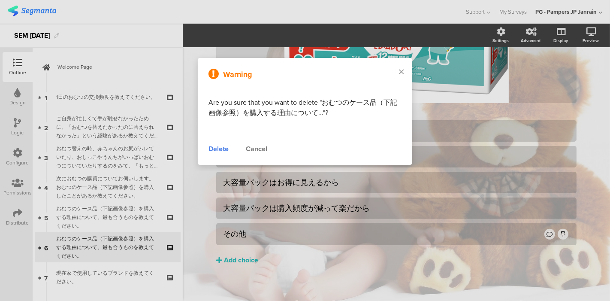
click at [224, 148] on div "Delete" at bounding box center [219, 149] width 20 height 10
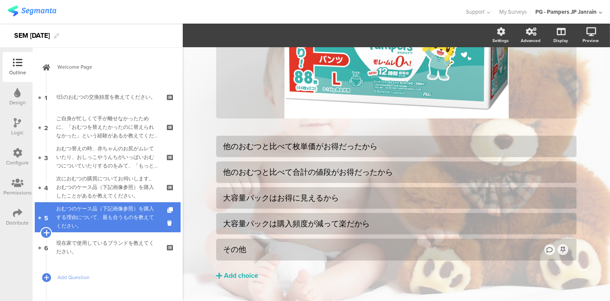
click at [46, 232] on icon at bounding box center [46, 233] width 6 height 8
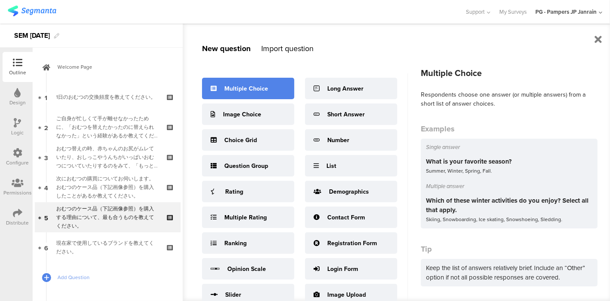
click at [261, 88] on div "Multiple Choice" at bounding box center [246, 88] width 44 height 9
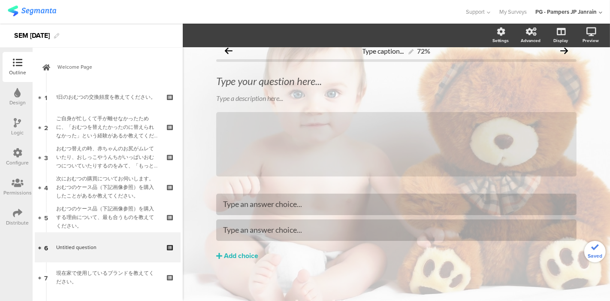
scroll to position [9, 0]
click at [387, 85] on div "Type your question here..." at bounding box center [396, 81] width 365 height 17
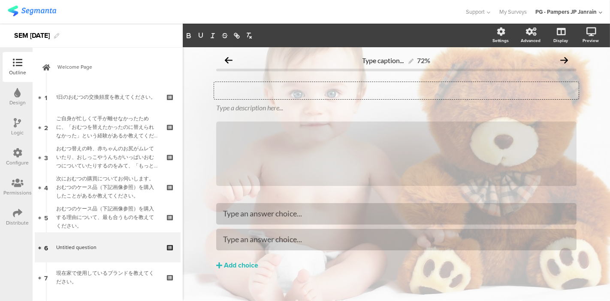
click at [387, 85] on p at bounding box center [396, 90] width 360 height 13
click at [576, 97] on div at bounding box center [578, 101] width 11 height 11
click at [577, 99] on icon at bounding box center [579, 101] width 5 height 5
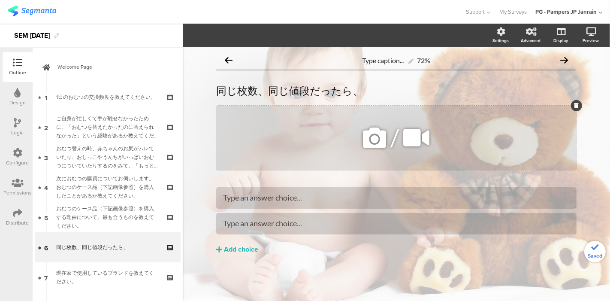
click at [576, 105] on icon at bounding box center [576, 105] width 5 height 5
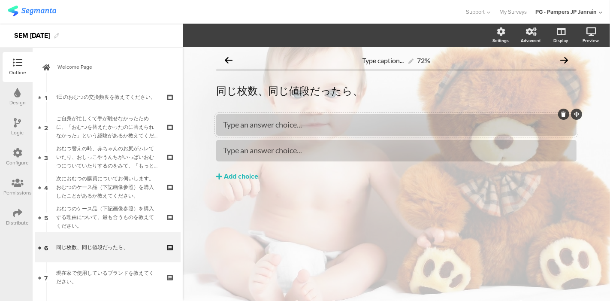
click at [408, 121] on div "Type an answer choice..." at bounding box center [396, 125] width 347 height 10
click at [374, 88] on div "同じ枚数、同じ値段だったら、 同じ枚数、同じ値段だったら、" at bounding box center [396, 90] width 365 height 17
click at [374, 88] on p "同じ枚数、同じ値段だったら、" at bounding box center [396, 90] width 360 height 13
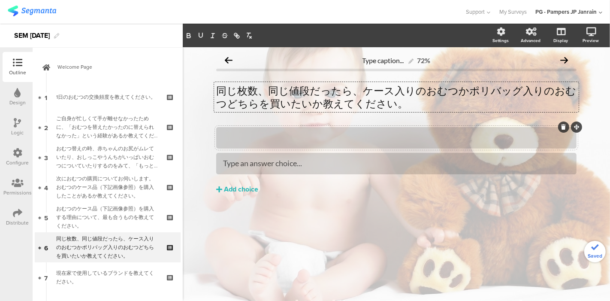
click at [339, 141] on div at bounding box center [396, 138] width 347 height 10
click at [337, 162] on div "Type an answer choice..." at bounding box center [396, 163] width 347 height 10
click at [241, 190] on div "Add choice" at bounding box center [241, 189] width 34 height 9
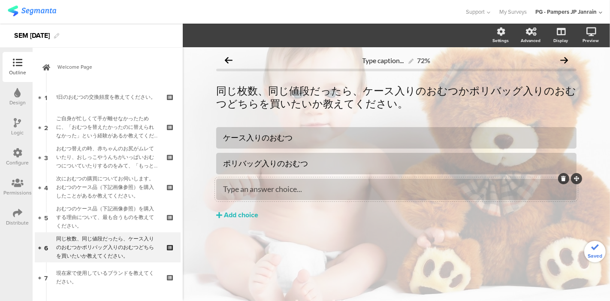
click at [284, 193] on div "Type an answer choice..." at bounding box center [396, 189] width 347 height 10
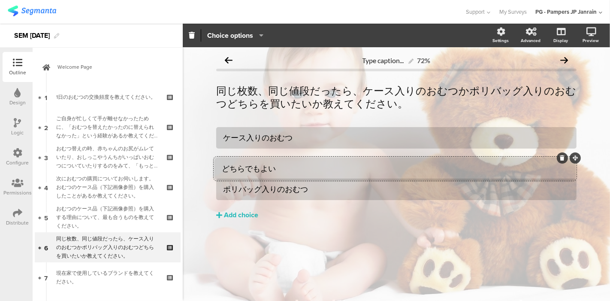
drag, startPoint x: 577, startPoint y: 179, endPoint x: 576, endPoint y: 157, distance: 21.5
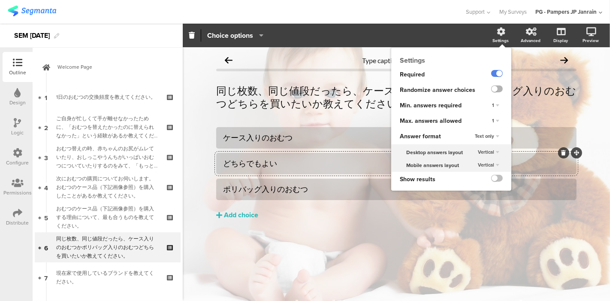
click at [496, 92] on label at bounding box center [497, 88] width 12 height 7
click at [0, 0] on input "checkbox" at bounding box center [0, 0] width 0 height 0
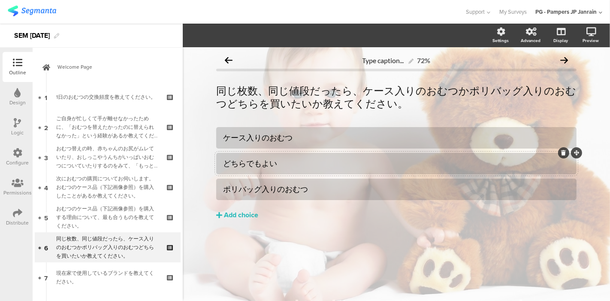
click at [368, 162] on div "どちらでもよい" at bounding box center [396, 163] width 347 height 10
click at [243, 38] on span "Choice options" at bounding box center [230, 35] width 46 height 10
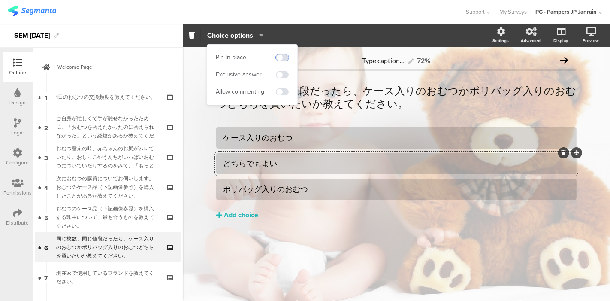
click at [279, 57] on span at bounding box center [282, 57] width 13 height 7
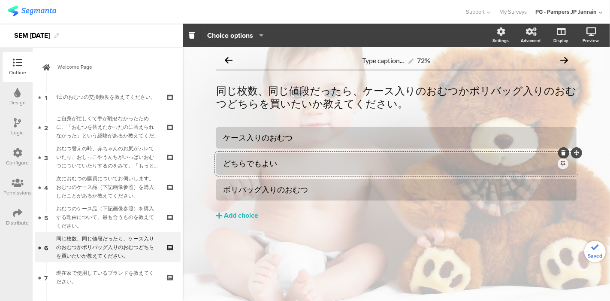
click at [331, 241] on div "ケース入りのおむつ どちらでもよい ポリバッグ入りのおむつ" at bounding box center [396, 191] width 360 height 129
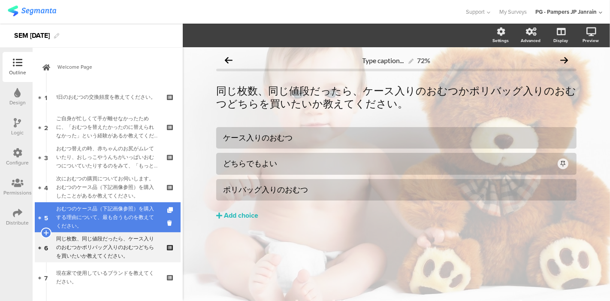
click at [122, 219] on div "おむつのケース品（下記画像参照）を購入する理由について、最も合うものを教えてください。" at bounding box center [107, 217] width 103 height 26
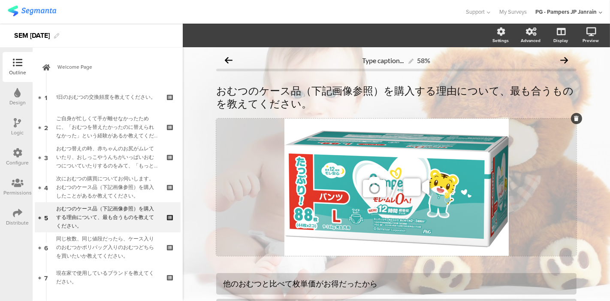
scroll to position [157, 0]
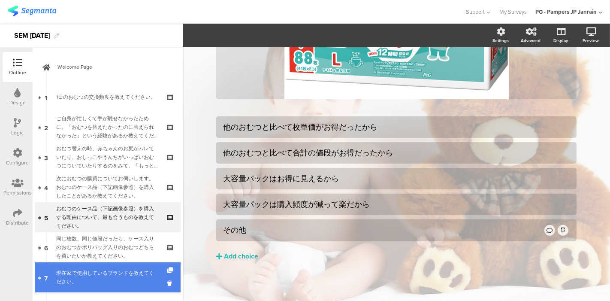
click at [112, 282] on div "現在家で使用しているブランドを教えてください。" at bounding box center [107, 277] width 103 height 17
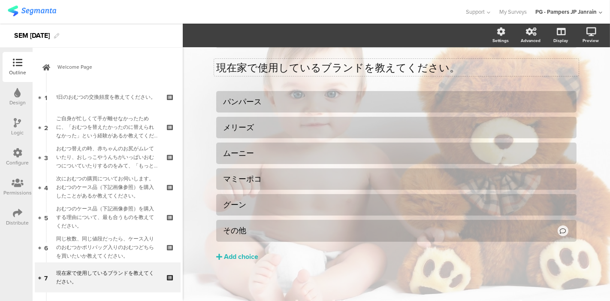
click at [359, 69] on div "現在家で使用しているブランドを教えてください。 現在家で使用しているブランドを教えてください。" at bounding box center [396, 67] width 360 height 30
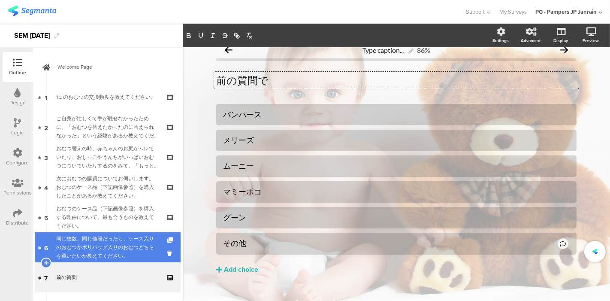
click at [132, 241] on div "同じ枚数、同じ値段だったら、ケース入りのおむつかポリバッグ入りのおむつどちらを買いたいか教えてください。" at bounding box center [107, 247] width 103 height 26
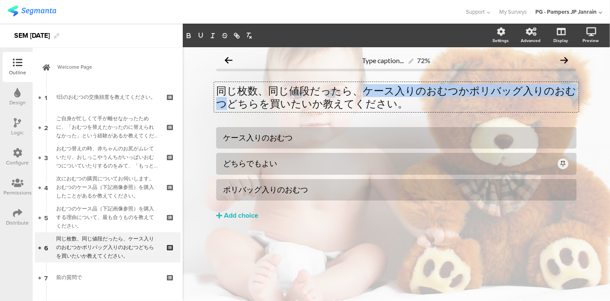
drag, startPoint x: 361, startPoint y: 90, endPoint x: 579, endPoint y: 85, distance: 218.4
click at [579, 85] on div "Type caption... 72% 同じ枚数、同じ値段だったら、ケース入りのおむつかポリバッグ入りのおむつどちらを買いたいか教えてください。 同じ枚数、同…" at bounding box center [397, 153] width 378 height 213
copy p "ケース入りのおむつかポリバッグ入りのおむつ"
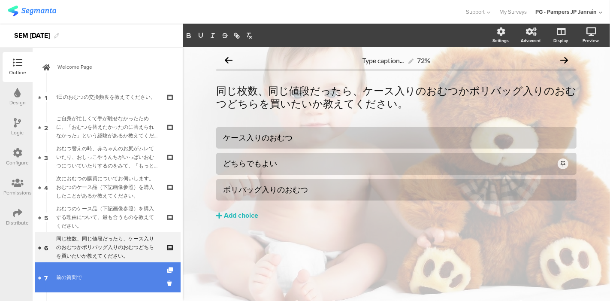
click at [119, 272] on link "7 前の質問で" at bounding box center [108, 277] width 146 height 30
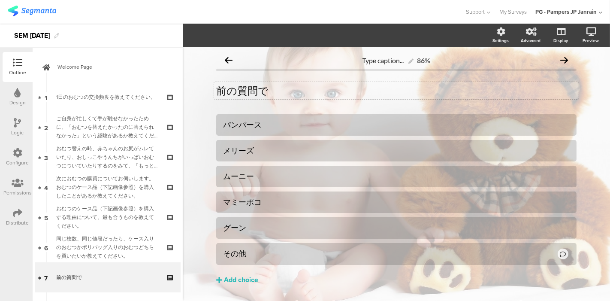
click at [325, 86] on div "前の質問で 前の質問で" at bounding box center [396, 90] width 365 height 17
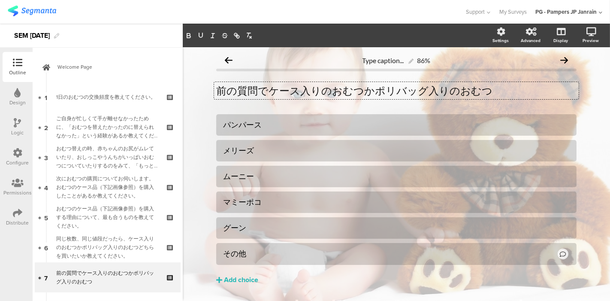
click at [479, 90] on p "前の質問でケース入りのおむつかポリバッグ入りのおむつ" at bounding box center [396, 90] width 360 height 13
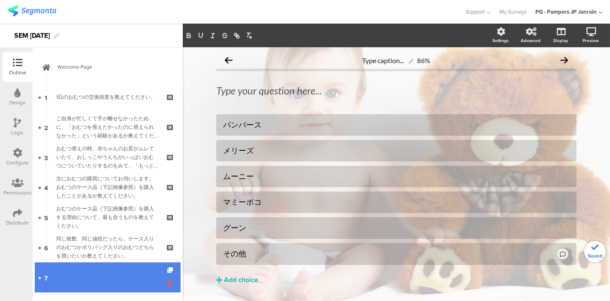
click at [167, 280] on icon at bounding box center [170, 283] width 7 height 8
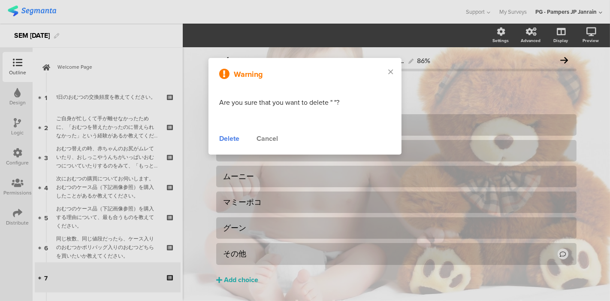
click at [238, 136] on div "Delete" at bounding box center [229, 138] width 20 height 10
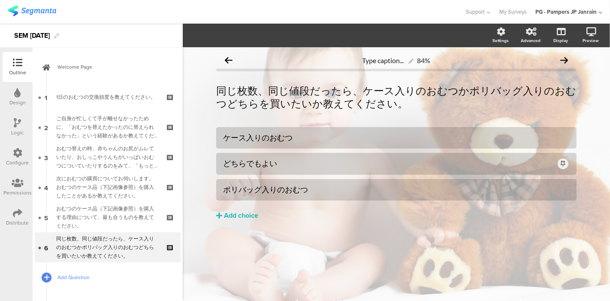
click at [45, 274] on icon at bounding box center [46, 277] width 5 height 7
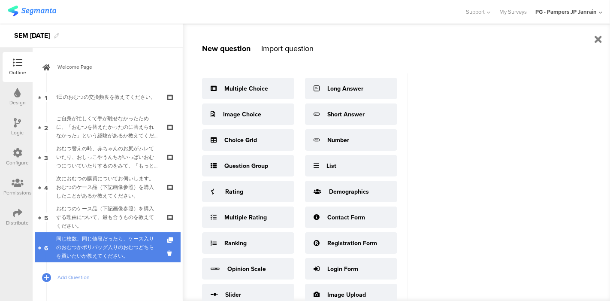
scroll to position [40, 0]
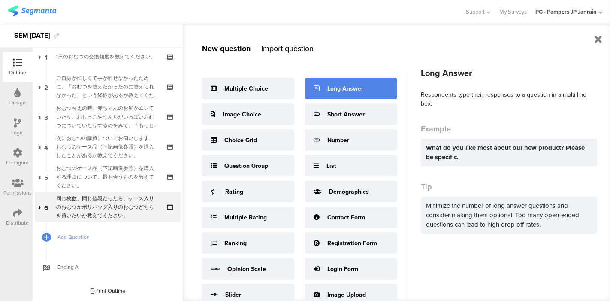
click at [338, 85] on div "Long Answer" at bounding box center [345, 88] width 36 height 9
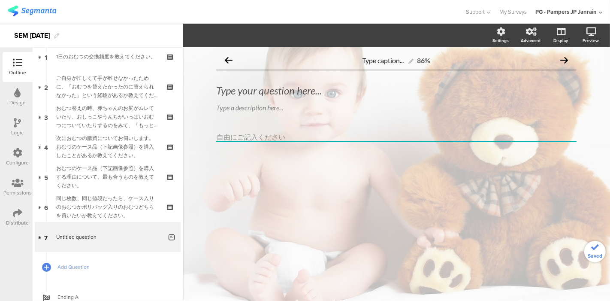
scroll to position [1, 0]
click at [320, 88] on div "Type your question here..." at bounding box center [396, 90] width 365 height 17
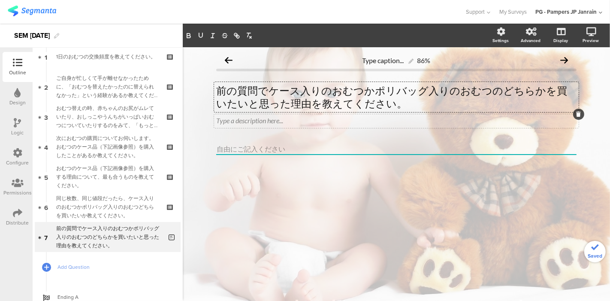
click at [578, 115] on icon at bounding box center [579, 114] width 5 height 5
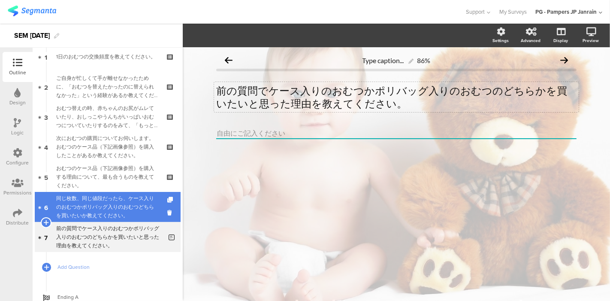
click at [124, 211] on div "同じ枚数、同じ値段だったら、ケース入りのおむつかポリバッグ入りのおむつどちらを買いたいか教えてください。" at bounding box center [107, 207] width 103 height 26
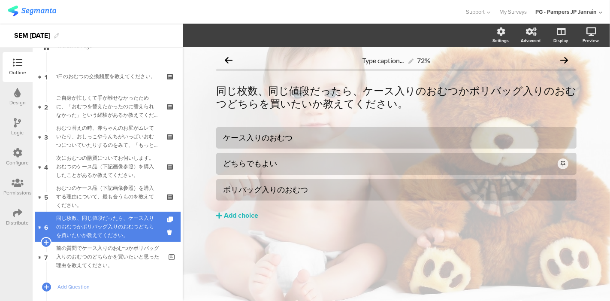
scroll to position [70, 0]
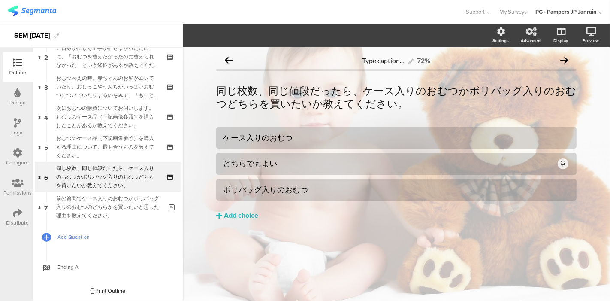
click at [72, 238] on span "Add Question" at bounding box center [112, 237] width 110 height 9
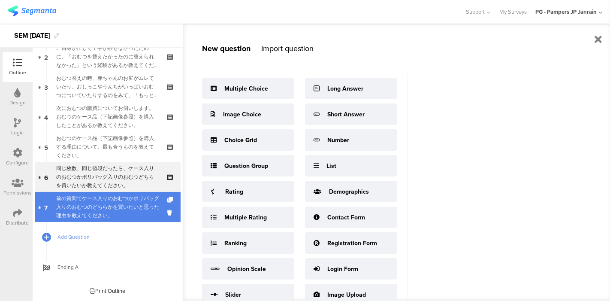
click at [135, 212] on div "前の質問でケース入りのおむつかポリバッグ入りのおむつのどちらかを買いたいと思った理由を教えてください。" at bounding box center [109, 207] width 106 height 26
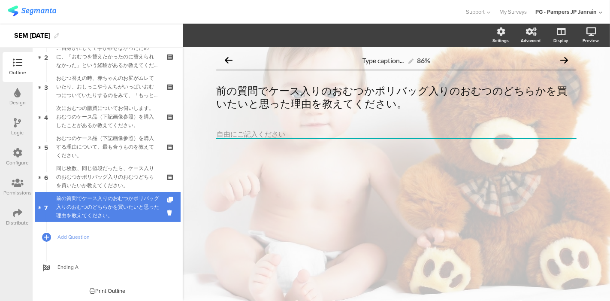
scroll to position [1, 0]
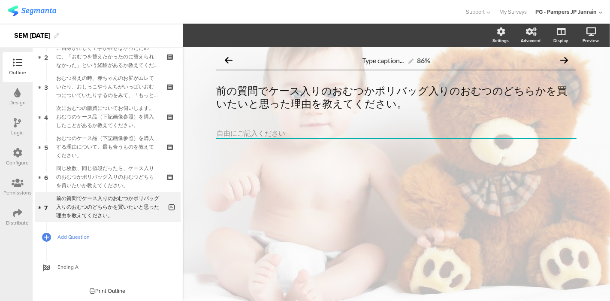
click at [77, 236] on span "Add Question" at bounding box center [112, 237] width 110 height 9
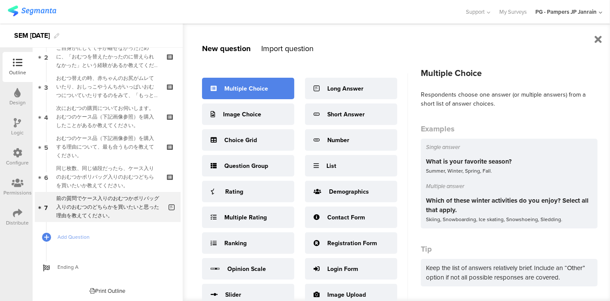
click at [245, 88] on div "Multiple Choice" at bounding box center [246, 88] width 44 height 9
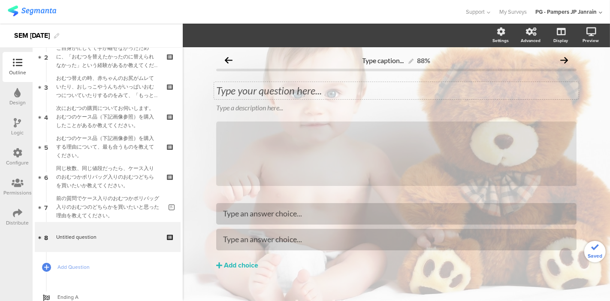
click at [293, 87] on div "Type your question here..." at bounding box center [396, 90] width 360 height 13
click at [293, 87] on p at bounding box center [396, 90] width 360 height 13
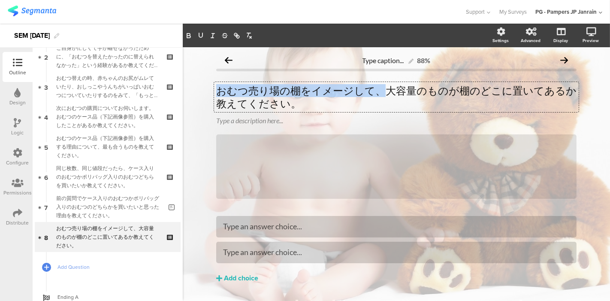
drag, startPoint x: 379, startPoint y: 92, endPoint x: 214, endPoint y: 95, distance: 165.2
click at [216, 95] on p "おむつ売り場の棚をイメージして、大容量のものが棚のどこに置いてあるか教えてください。" at bounding box center [396, 97] width 360 height 26
click at [381, 94] on p "おむつ売り場の棚をイメージして、大容量のものが棚のどこに置いてあるか教えてください。" at bounding box center [396, 97] width 360 height 26
drag, startPoint x: 380, startPoint y: 94, endPoint x: 299, endPoint y: 82, distance: 81.5
click at [299, 82] on div "おむつ売り場の棚をイメージして、大容量のものが棚のどこに置いてあるか教えてください。 おむつ売り場の棚をイメージして、大容量のものが棚のどこに置いてあるか教え…" at bounding box center [396, 97] width 365 height 30
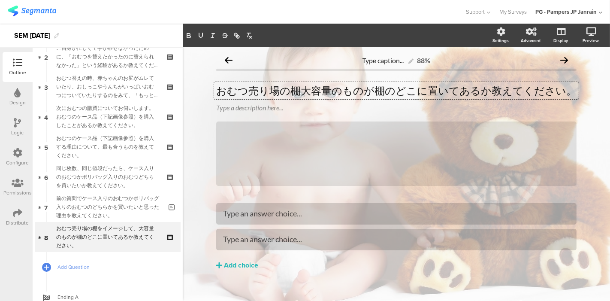
click at [299, 82] on div "おむつ売り場の棚大容量のものが棚のどこに置いてあるか教えてください。 おむつ売り場の棚大容量のものが棚のどこに置いてあるか教えてください。 おむつ売り場の棚大…" at bounding box center [396, 90] width 365 height 17
click at [296, 89] on p "おむつ売り場の棚大容量のものが棚のどこに置いてあるか教えてください。" at bounding box center [396, 90] width 360 height 13
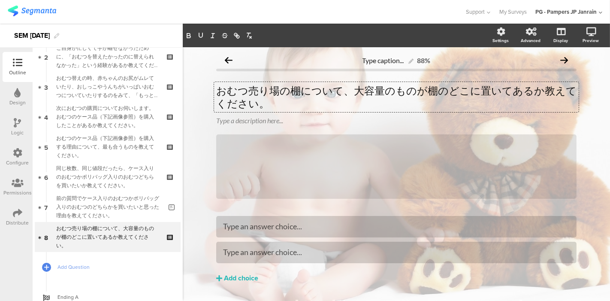
click at [521, 90] on p "おむつ売り場の棚について、大容量のものが棚のどこに置いてあるか教えてください。" at bounding box center [396, 97] width 360 height 26
click at [577, 115] on icon at bounding box center [579, 114] width 5 height 5
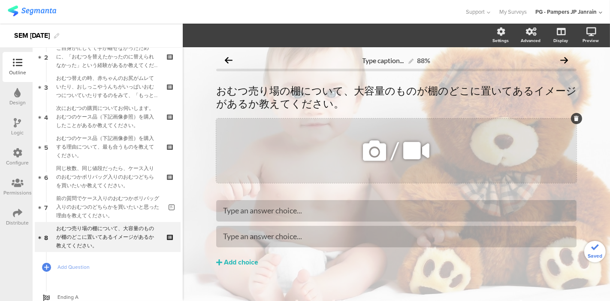
click at [574, 118] on icon at bounding box center [576, 118] width 5 height 5
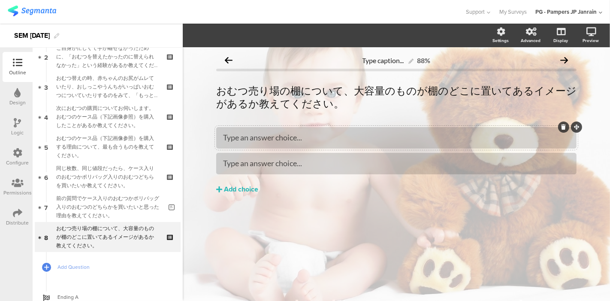
click at [446, 142] on div "Type an answer choice..." at bounding box center [396, 138] width 347 height 10
click at [441, 164] on div at bounding box center [396, 163] width 347 height 10
click at [441, 164] on div "ｍ" at bounding box center [396, 163] width 347 height 10
click at [254, 189] on div "Add choice" at bounding box center [241, 189] width 34 height 9
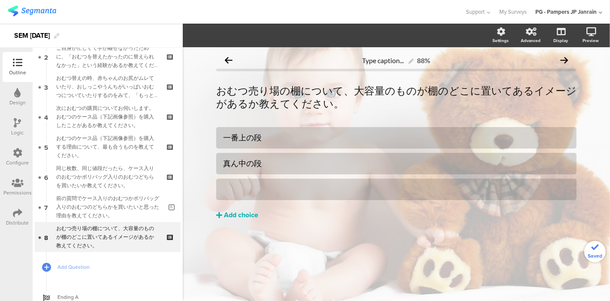
click at [314, 190] on div at bounding box center [396, 189] width 347 height 10
click at [242, 209] on button "Add choice" at bounding box center [396, 214] width 360 height 21
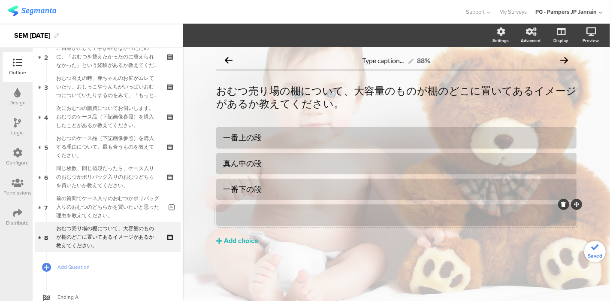
click at [248, 216] on div at bounding box center [396, 215] width 347 height 10
click at [315, 252] on div "一番上の段 真ん中の段 一番下の段" at bounding box center [396, 204] width 360 height 154
click at [358, 257] on div "一番上の段 真ん中の段 一番下の段" at bounding box center [396, 204] width 360 height 154
click at [77, 268] on span "Add Question" at bounding box center [112, 267] width 110 height 9
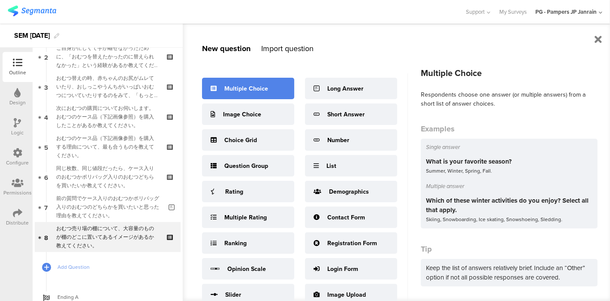
click at [268, 92] on div "Multiple Choice" at bounding box center [248, 88] width 92 height 21
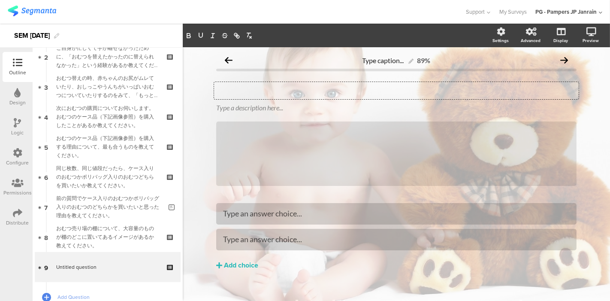
click at [318, 91] on div "Type your question here..." at bounding box center [396, 90] width 365 height 17
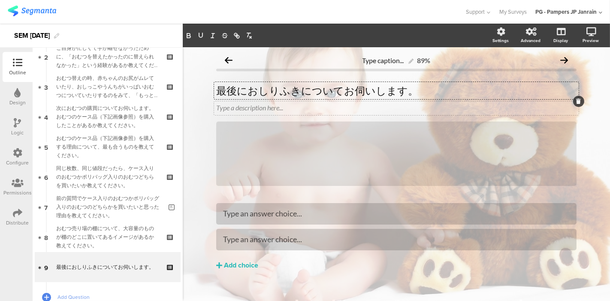
click at [577, 103] on icon at bounding box center [579, 101] width 5 height 5
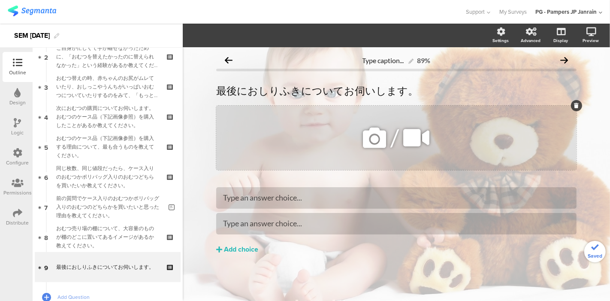
click at [575, 105] on icon at bounding box center [576, 105] width 5 height 5
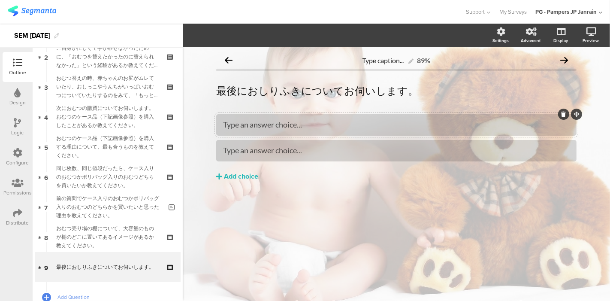
click at [414, 128] on div "Type an answer choice..." at bounding box center [396, 125] width 347 height 10
click at [425, 92] on div "最後におしりふきについてお伺いします。 最後におしりふきについてお伺いします。" at bounding box center [396, 90] width 365 height 17
click at [447, 91] on p "最後におしりふきについてお伺いします。" at bounding box center [396, 90] width 360 height 13
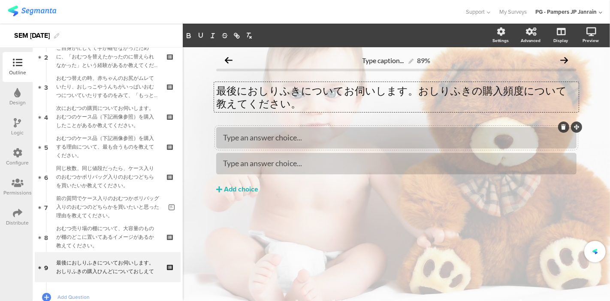
click at [347, 142] on div "Type an answer choice..." at bounding box center [396, 138] width 347 height 10
click at [321, 164] on div "Type an answer choice..." at bounding box center [396, 163] width 347 height 10
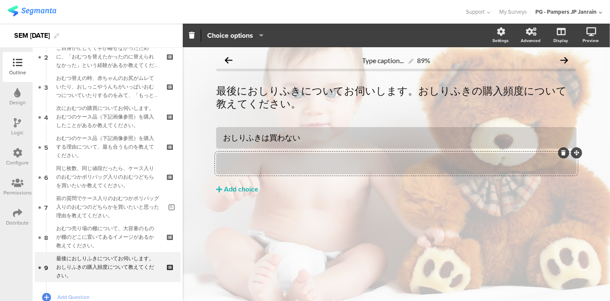
drag, startPoint x: 321, startPoint y: 164, endPoint x: 330, endPoint y: 163, distance: 8.2
click at [330, 163] on div at bounding box center [396, 163] width 347 height 10
click at [249, 187] on div "Add choice" at bounding box center [241, 189] width 34 height 9
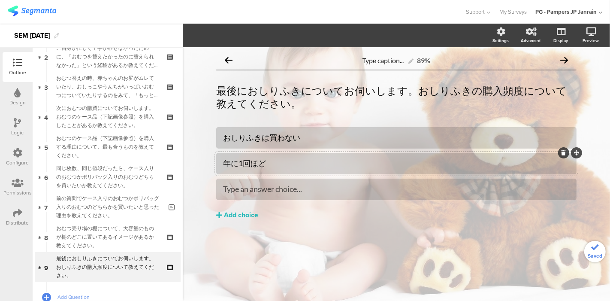
click at [278, 171] on div at bounding box center [396, 163] width 360 height 21
click at [277, 167] on div "年に1回ほど" at bounding box center [396, 163] width 347 height 10
click at [273, 184] on div at bounding box center [396, 189] width 347 height 10
click at [242, 221] on button "Add choice" at bounding box center [396, 214] width 360 height 21
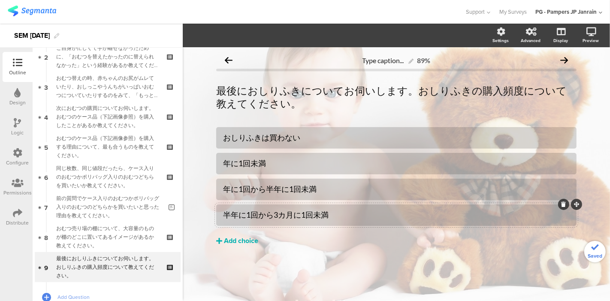
click at [237, 239] on div "Add choice" at bounding box center [241, 240] width 34 height 9
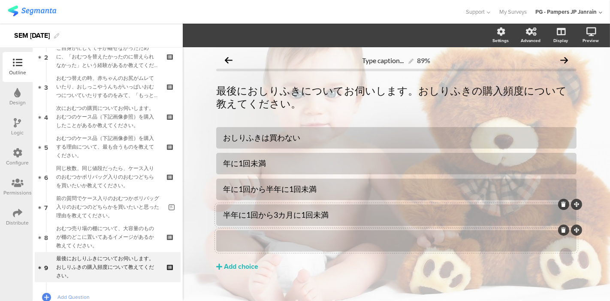
click at [306, 236] on div at bounding box center [396, 241] width 347 height 10
click at [243, 269] on div "Add choice" at bounding box center [241, 266] width 34 height 9
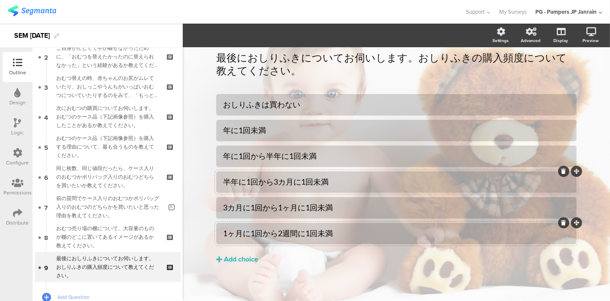
scroll to position [36, 0]
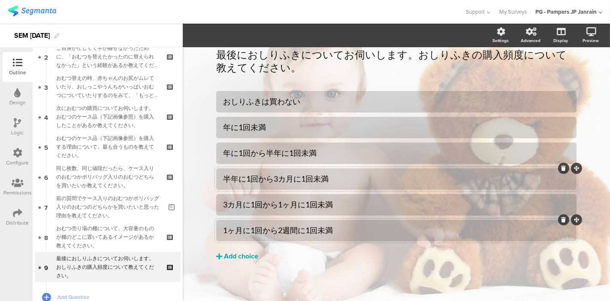
click at [240, 258] on div "Add choice" at bounding box center [241, 256] width 34 height 9
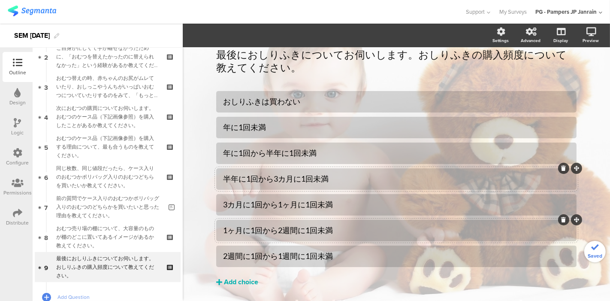
click at [216, 282] on icon at bounding box center [219, 281] width 6 height 7
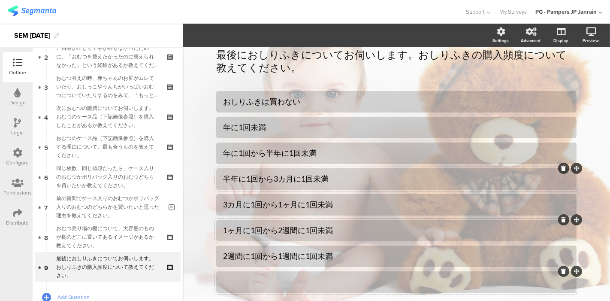
click at [291, 280] on div at bounding box center [396, 282] width 347 height 10
click at [592, 87] on div "Type caption... 89% 最後におしりふきについてお伺いします。おしりふきの購入頻度について教えてください。 最後におしりふきについてお伺いしま…" at bounding box center [396, 182] width 427 height 342
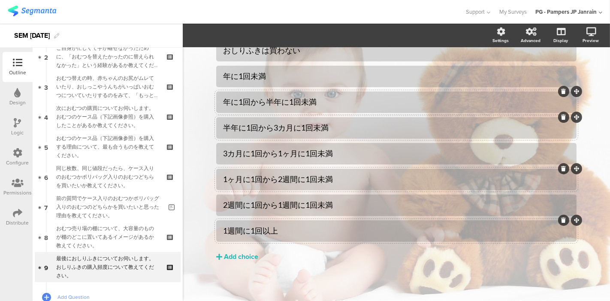
click at [379, 150] on div "3カ月に1回から1ヶ月に1回未満" at bounding box center [396, 153] width 347 height 10
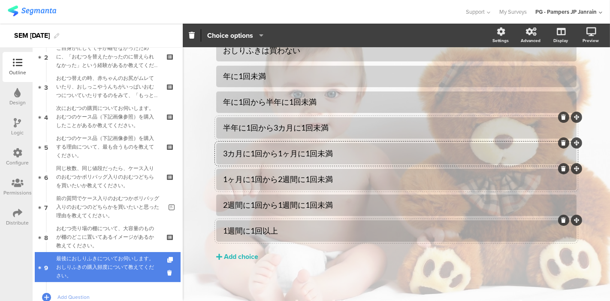
scroll to position [130, 0]
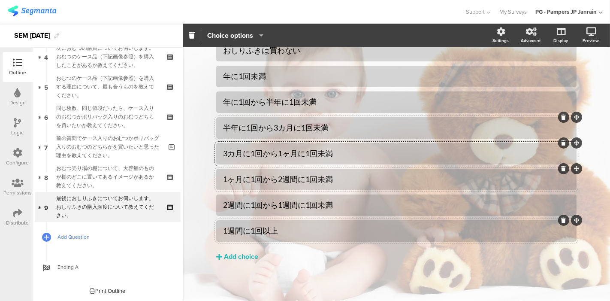
click at [82, 235] on span "Add Question" at bounding box center [112, 237] width 110 height 9
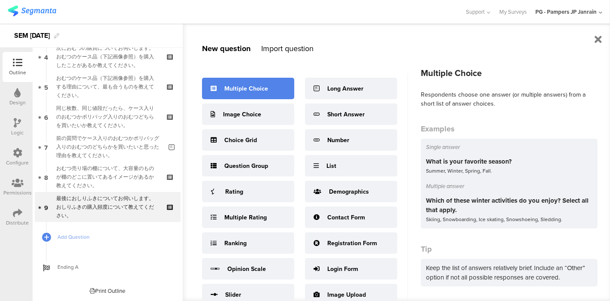
click at [269, 93] on div "Multiple Choice" at bounding box center [248, 88] width 92 height 21
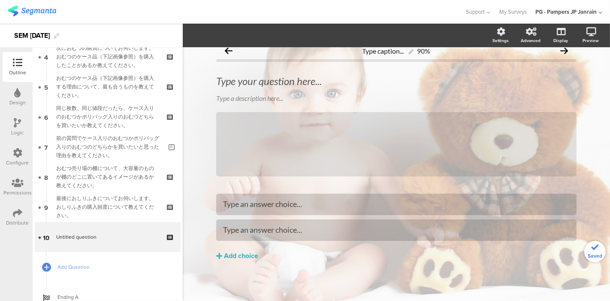
scroll to position [9, 0]
click at [326, 80] on div "Type your question here... Type a description here... /" at bounding box center [396, 126] width 360 height 119
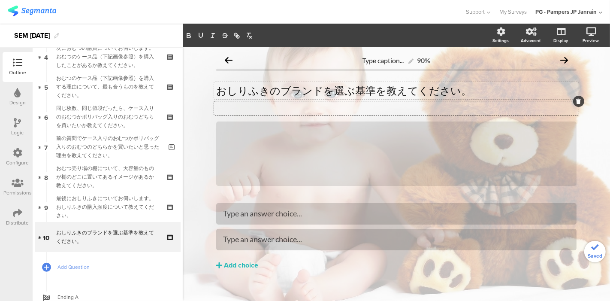
click at [574, 104] on div at bounding box center [578, 101] width 11 height 11
click at [577, 103] on icon at bounding box center [579, 101] width 5 height 5
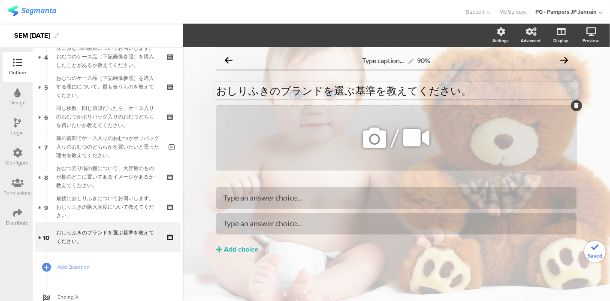
click at [577, 108] on div at bounding box center [576, 105] width 11 height 11
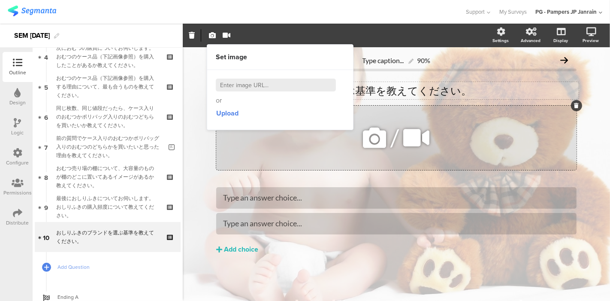
click at [578, 106] on icon at bounding box center [576, 105] width 5 height 5
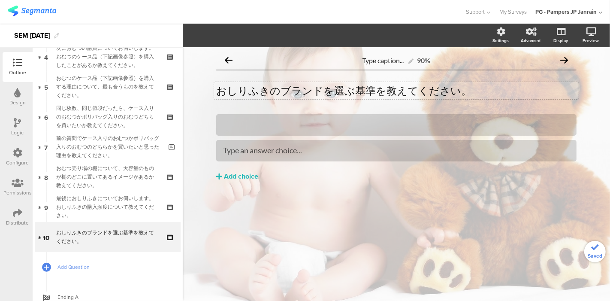
click at [458, 111] on div "Type caption... 90% おしりふきのブランドを選ぶ基準を教えてください。 おしりふきのブランドを選ぶ基準を教えてください。" at bounding box center [396, 134] width 360 height 166
click at [456, 129] on div at bounding box center [396, 125] width 347 height 10
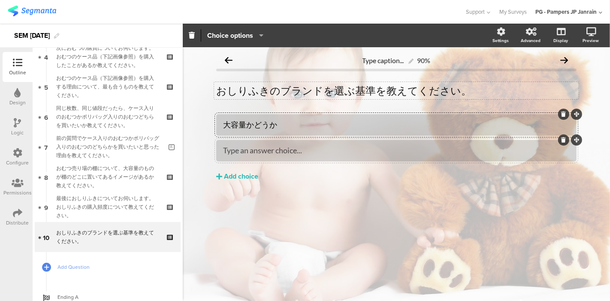
click at [436, 154] on div "Type an answer choice..." at bounding box center [396, 150] width 347 height 10
click at [462, 91] on div "おしりふきのブランドを選ぶ基準を教えてください。 おしりふきのブランドを選ぶ基準を教えてください。 おしりふきのブランドを選ぶ基準を教えてください。" at bounding box center [396, 90] width 365 height 17
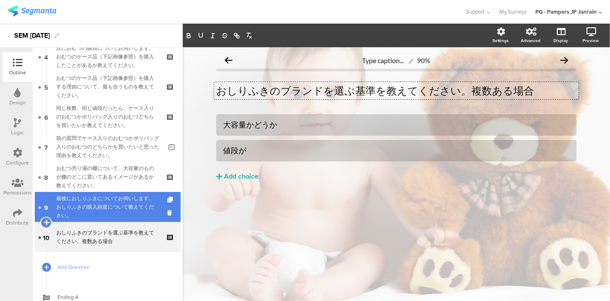
click at [47, 222] on icon at bounding box center [46, 222] width 6 height 8
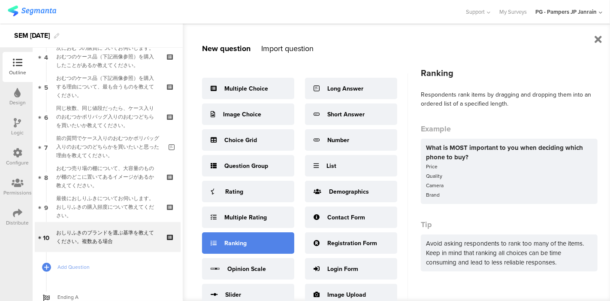
click at [244, 240] on div "Ranking" at bounding box center [235, 243] width 22 height 9
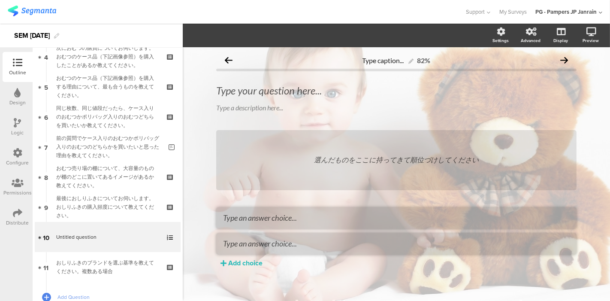
click at [382, 168] on div "選んだものをここに持ってきて順位づけしてください" at bounding box center [396, 160] width 360 height 60
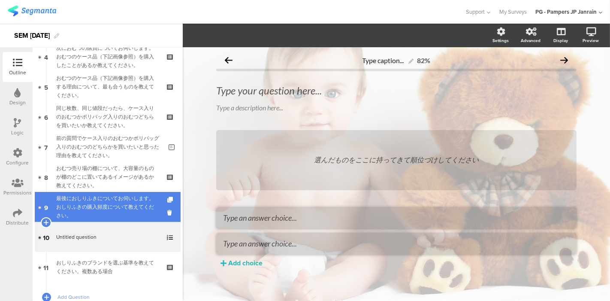
click at [108, 204] on div "最後におしりふきについてお伺いします。おしりふきの購入頻度について教えてください。" at bounding box center [107, 207] width 103 height 26
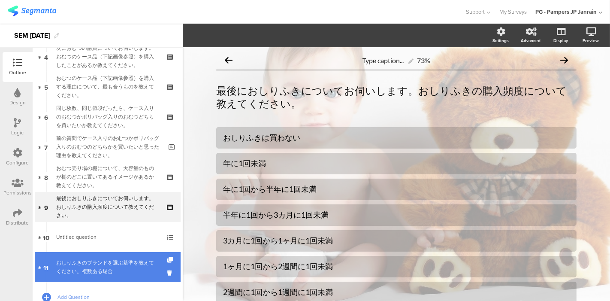
click at [120, 263] on div "おしりふきのブランドを選ぶ基準を教えてください。複数ある場合" at bounding box center [107, 266] width 103 height 17
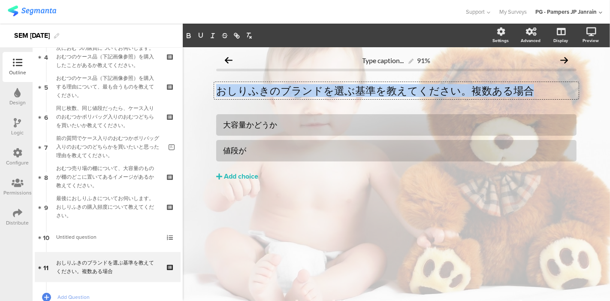
drag, startPoint x: 539, startPoint y: 90, endPoint x: 212, endPoint y: 96, distance: 326.5
click at [212, 96] on div "Type caption... 91% おしりふきのブランドを選ぶ基準を教えてください。複数ある場合 おしりふきのブランドを選ぶ基準を教えてください。複数ある…" at bounding box center [397, 134] width 378 height 174
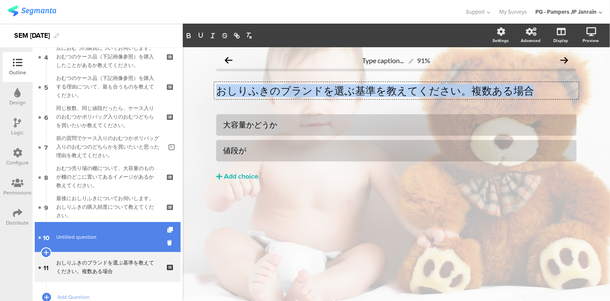
click at [59, 234] on span "Untitled question" at bounding box center [76, 237] width 40 height 8
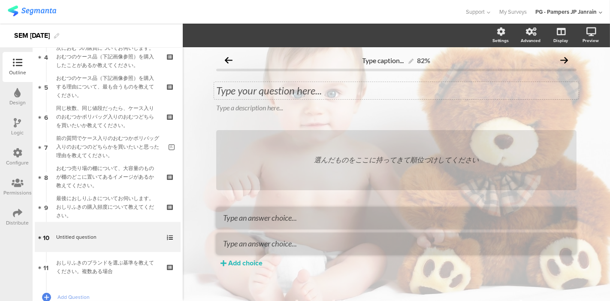
click at [331, 89] on div "Type your question here..." at bounding box center [396, 90] width 365 height 17
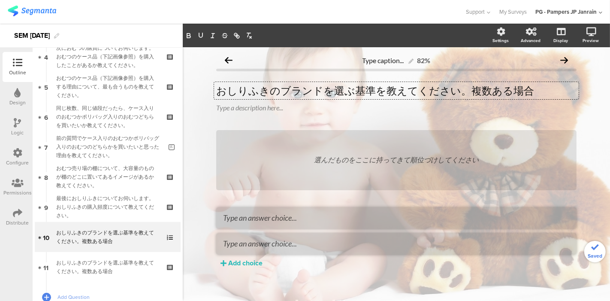
click at [350, 88] on p "おしりふきのブランドを選ぶ基準を教えてください。複数ある場合" at bounding box center [396, 90] width 360 height 13
click at [378, 91] on p "おしりふきのブランドを選ぶ基準を教えてください。複数ある場合" at bounding box center [396, 90] width 360 height 13
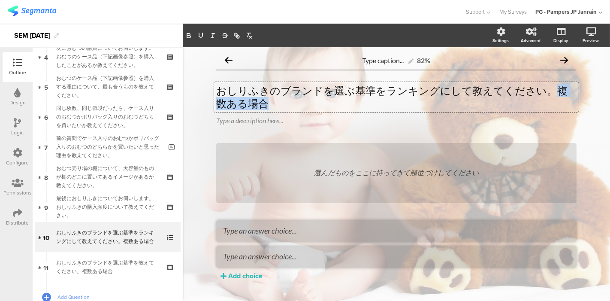
drag, startPoint x: 539, startPoint y: 89, endPoint x: 538, endPoint y: 98, distance: 9.4
click at [538, 98] on p "おしりふきのブランドを選ぶ基準をランキングにして教えてください。複数ある場合" at bounding box center [396, 97] width 360 height 26
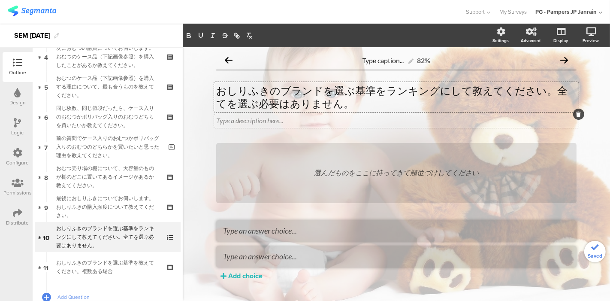
click at [577, 116] on div at bounding box center [578, 114] width 11 height 11
click at [577, 113] on icon at bounding box center [579, 114] width 5 height 5
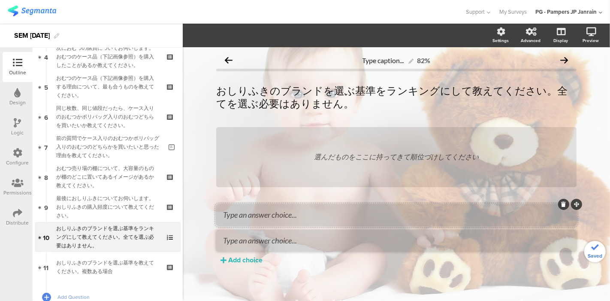
click at [369, 218] on textarea at bounding box center [396, 214] width 347 height 9
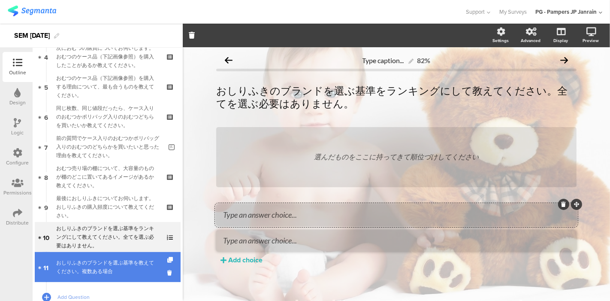
click at [118, 270] on div "おしりふきのブランドを選ぶ基準を教えてください。複数ある場合" at bounding box center [107, 266] width 103 height 17
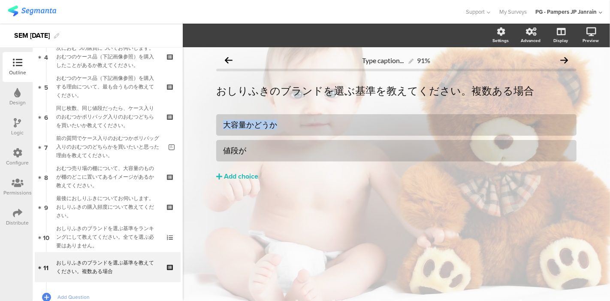
drag, startPoint x: 274, startPoint y: 127, endPoint x: 208, endPoint y: 132, distance: 66.2
click at [208, 132] on div "Type caption... 91% おしりふきのブランドを選ぶ基準を教えてください。複数ある場合 おしりふきのブランドを選ぶ基準を教えてください。複数ある…" at bounding box center [397, 134] width 378 height 174
copy div "大容量かどうか"
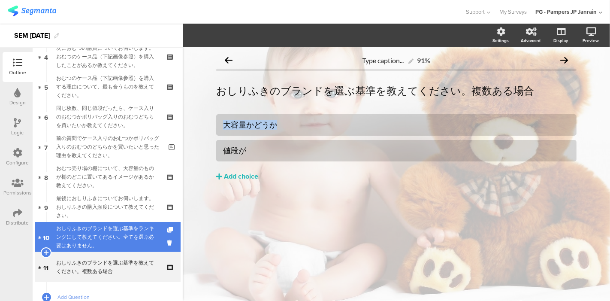
click at [94, 238] on div "おしりふきのブランドを選ぶ基準をランキングにして教えてください。全てを選ぶ必要はありません。" at bounding box center [107, 237] width 103 height 26
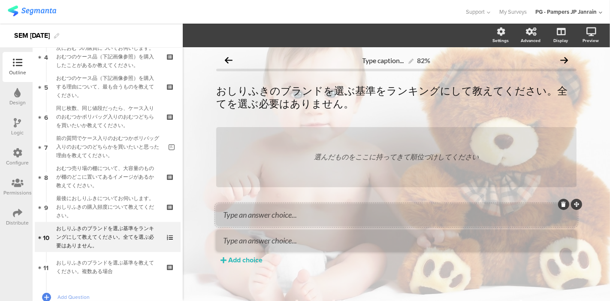
click at [293, 211] on textarea at bounding box center [396, 214] width 347 height 9
paste textarea "大容量かどうか"
type textarea "大容量かどうか"
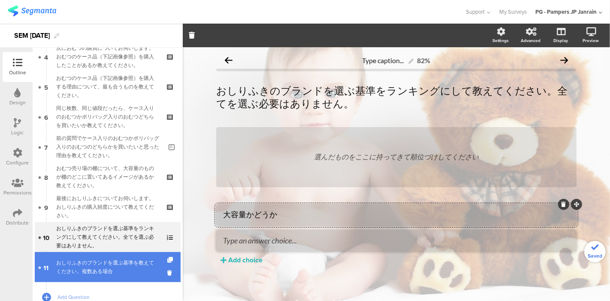
click at [132, 266] on div "おしりふきのブランドを選ぶ基準を教えてください。複数ある場合" at bounding box center [107, 266] width 103 height 17
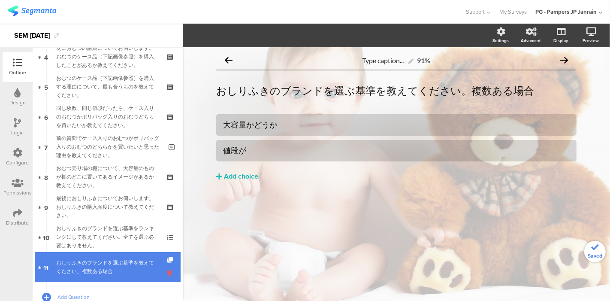
click at [167, 272] on icon at bounding box center [170, 273] width 7 height 8
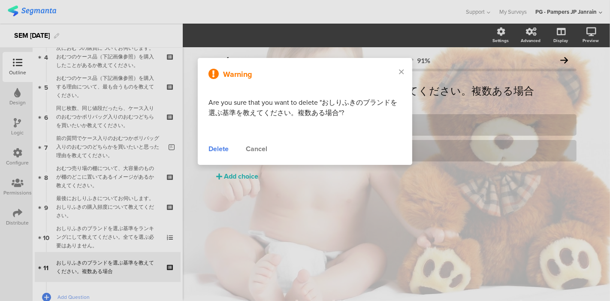
click at [217, 146] on div "Delete" at bounding box center [219, 149] width 20 height 10
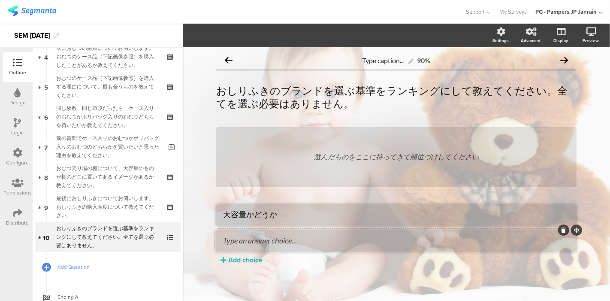
click at [282, 239] on textarea at bounding box center [396, 240] width 347 height 9
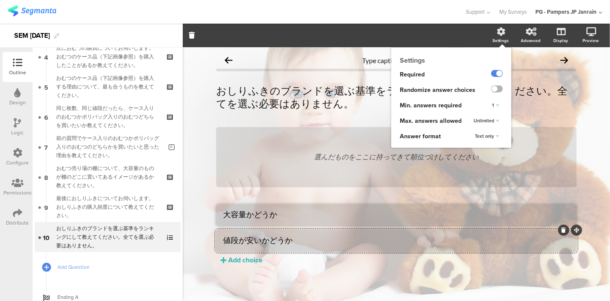
type textarea "値段が安いかどうか"
click at [497, 88] on label at bounding box center [497, 88] width 12 height 7
click at [0, 0] on input "checkbox" at bounding box center [0, 0] width 0 height 0
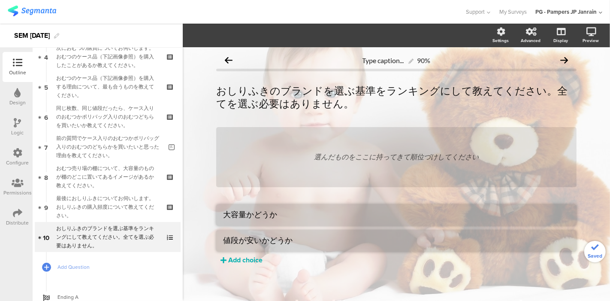
click at [243, 260] on div "Add choice" at bounding box center [245, 260] width 34 height 10
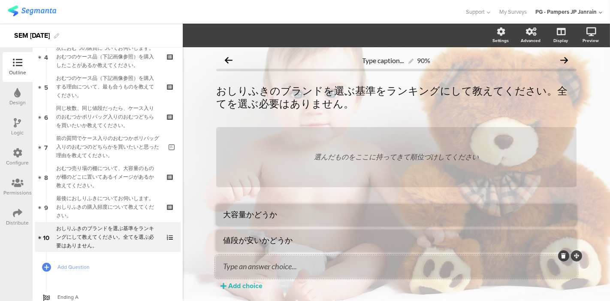
click at [255, 266] on textarea at bounding box center [396, 265] width 347 height 9
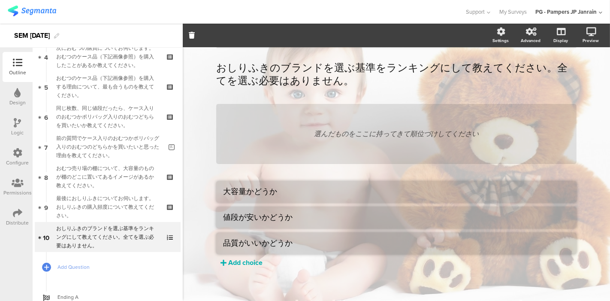
click at [250, 266] on div "Add choice" at bounding box center [245, 262] width 34 height 10
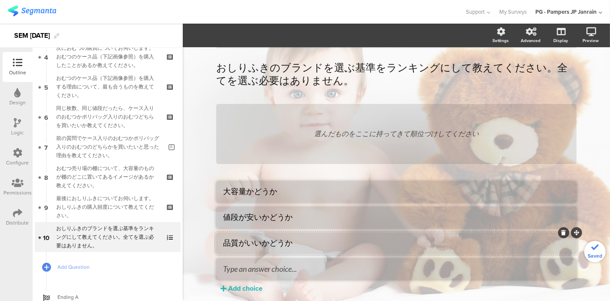
click at [257, 248] on li "品質がいいかどうか" at bounding box center [396, 243] width 360 height 21
click at [257, 243] on textarea "品質がいいかどうか" at bounding box center [396, 243] width 347 height 11
type textarea "品質が良いかどうか"
click at [264, 267] on textarea at bounding box center [396, 268] width 347 height 9
click at [337, 272] on textarea at bounding box center [396, 268] width 347 height 9
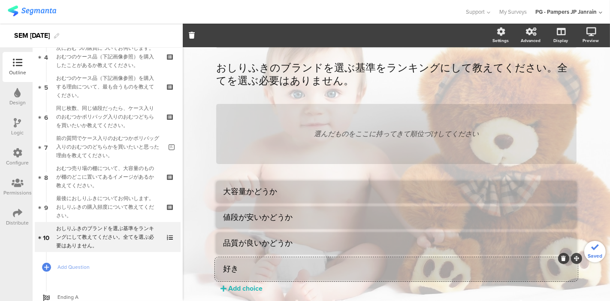
type textarea "好"
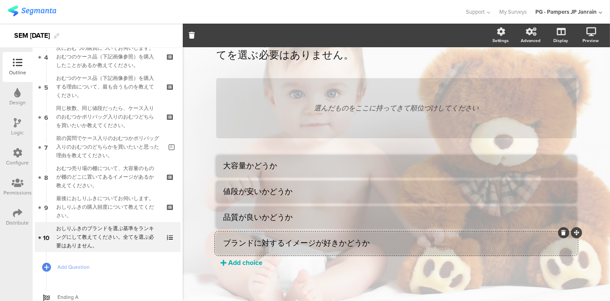
type textarea "ブランドに対するイメージが好きかどうか"
click at [256, 263] on div "Add choice" at bounding box center [245, 262] width 34 height 10
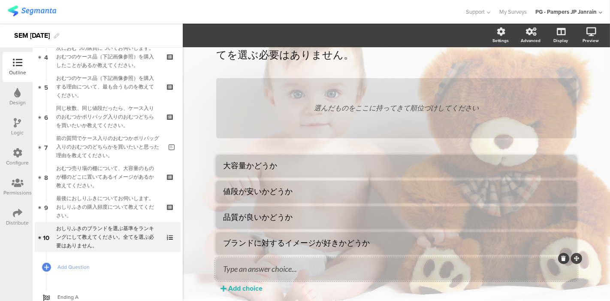
click at [269, 269] on textarea at bounding box center [396, 268] width 347 height 9
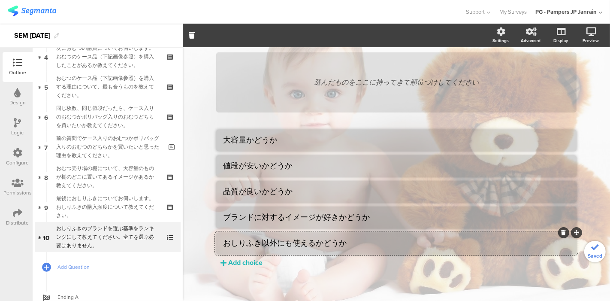
type textarea "おしりふき以外にも使えるかどうか"
click at [240, 257] on div "大容量かどうか 値段が安いかどうか 品質が良いかどうか ブランドに対するイメージが好きかどうか おしりふき以外にも使えるかどうか Add choice" at bounding box center [396, 199] width 360 height 138
click at [245, 269] on div "選んだものをここに持ってきて順位づけしてください 大容量かどうか 値段が安いかどうか 品質が良いかどうか ブランドに対するイメージが好きかどうか おしりふき以…" at bounding box center [396, 174] width 360 height 245
click at [244, 262] on div "Add choice" at bounding box center [245, 262] width 34 height 10
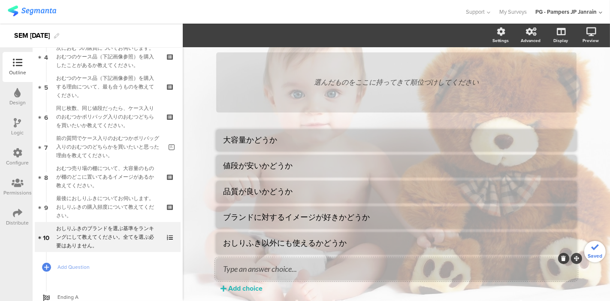
click at [284, 274] on li at bounding box center [396, 268] width 360 height 21
click at [283, 270] on textarea at bounding box center [396, 268] width 347 height 9
click at [263, 267] on textarea "その他" at bounding box center [396, 268] width 347 height 11
type textarea "その他"
click at [562, 257] on icon at bounding box center [564, 258] width 5 height 5
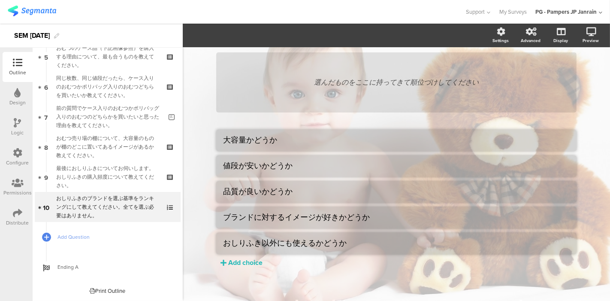
scroll to position [0, 0]
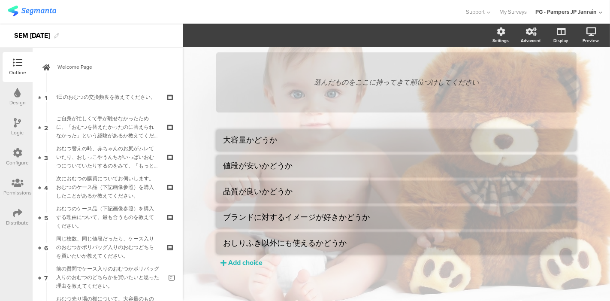
click at [11, 127] on div "Logic" at bounding box center [18, 127] width 30 height 30
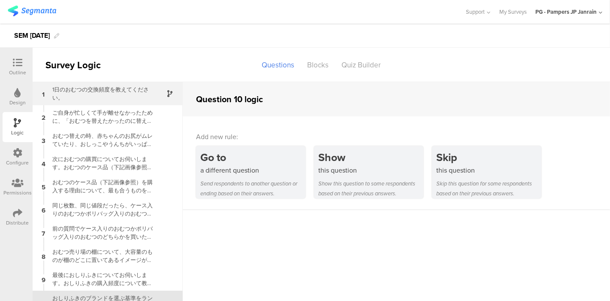
click at [137, 86] on div "1日のおむつの交換頻度を教えてください。" at bounding box center [100, 93] width 107 height 16
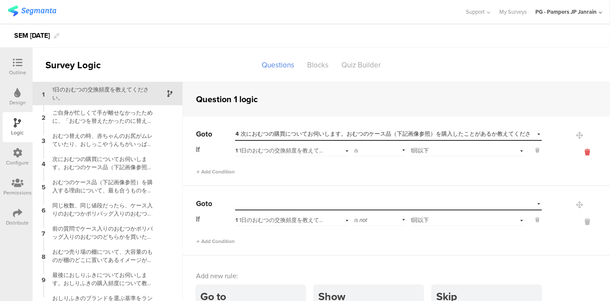
click at [577, 153] on icon at bounding box center [587, 152] width 21 height 10
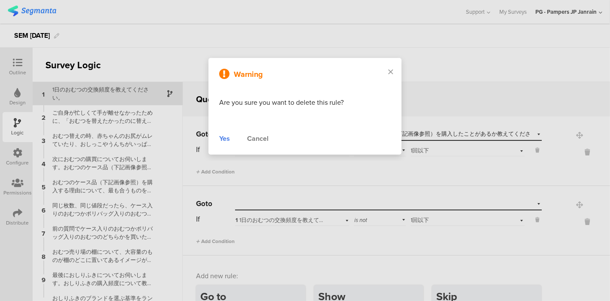
click at [225, 144] on div "Warning Are you sure you want to delete this rule? Yes Cancel" at bounding box center [305, 106] width 193 height 97
click at [227, 136] on div "Yes" at bounding box center [224, 138] width 11 height 10
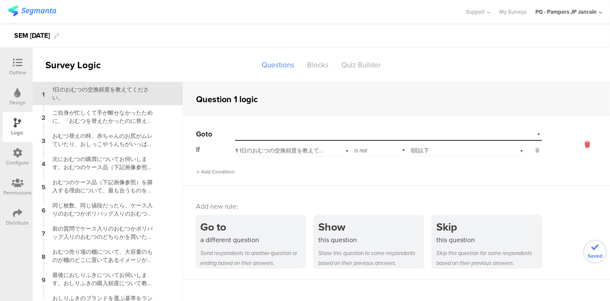
click at [579, 142] on icon at bounding box center [587, 144] width 21 height 10
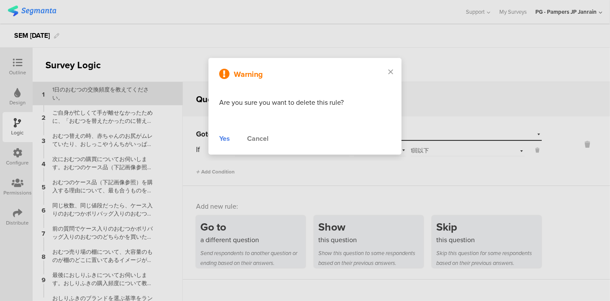
click at [224, 138] on div "Yes" at bounding box center [224, 138] width 11 height 10
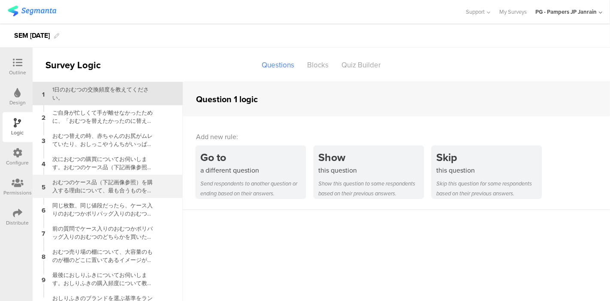
click at [116, 188] on div "おむつのケース品（下記画像参照）を購入する理由について、最も合うものを教えてください。" at bounding box center [100, 186] width 107 height 16
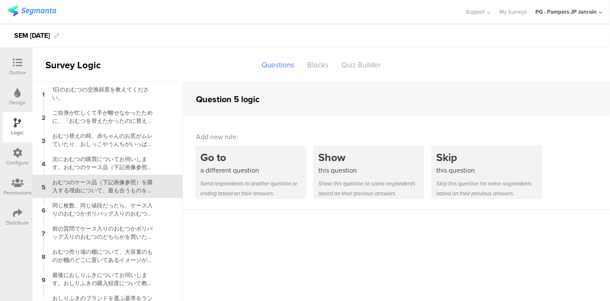
scroll to position [12, 0]
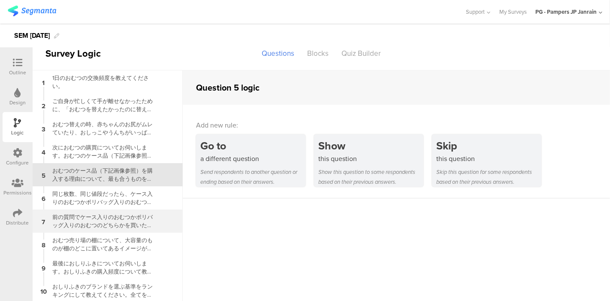
click at [126, 217] on div "前の質問でケース入りのおむつかポリバッグ入りのおむつのどちらかを買いたいと思った理由を教えてください。" at bounding box center [100, 221] width 107 height 16
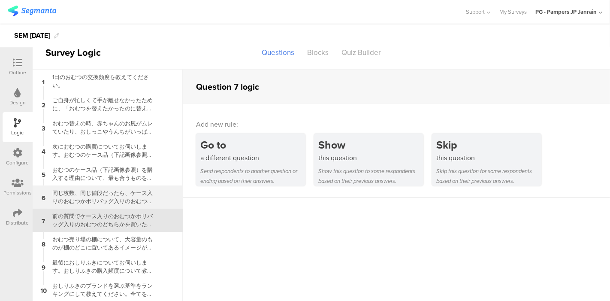
click at [122, 196] on div "同じ枚数、同じ値段だったら、ケース入りのおむつかポリバッグ入りのおむつどちらを買いたいか教えてください。" at bounding box center [100, 197] width 107 height 16
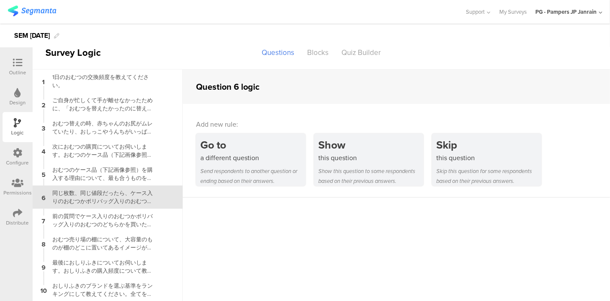
scroll to position [12, 0]
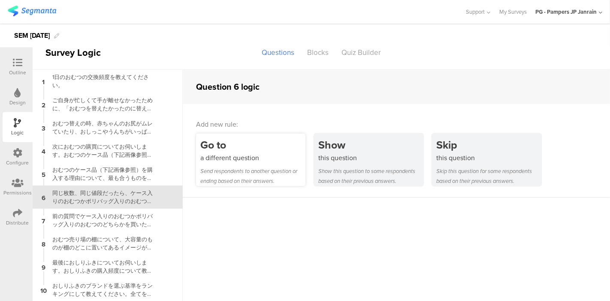
click at [232, 160] on div "a different question" at bounding box center [252, 158] width 105 height 10
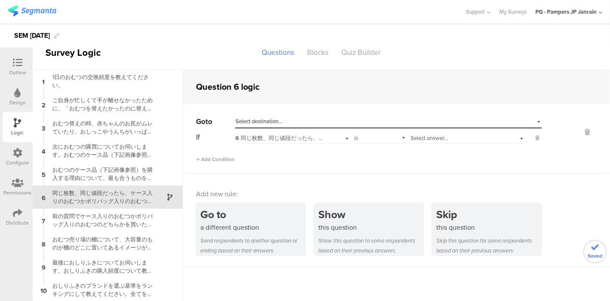
click at [436, 142] on div "Select answer..." at bounding box center [468, 136] width 114 height 13
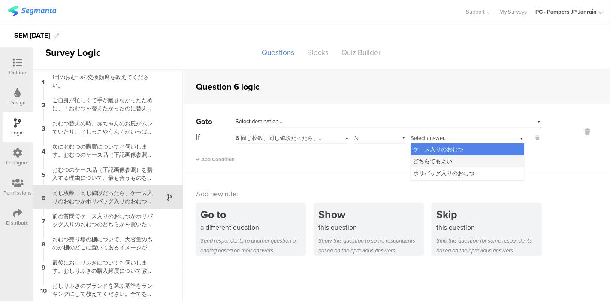
click at [435, 160] on span "どちらでもよい" at bounding box center [433, 161] width 39 height 8
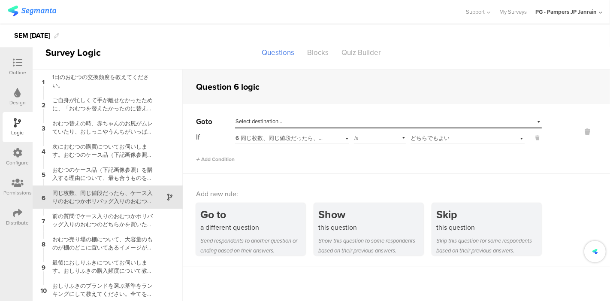
click at [405, 119] on div "Select destination..." at bounding box center [349, 122] width 227 height 8
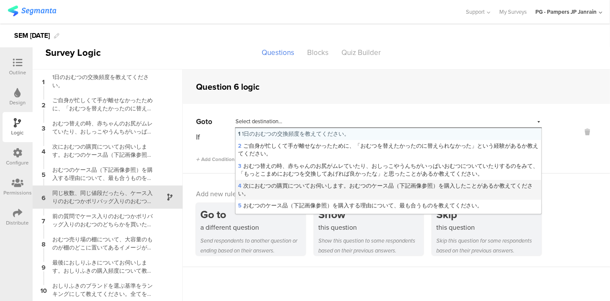
scroll to position [59, 0]
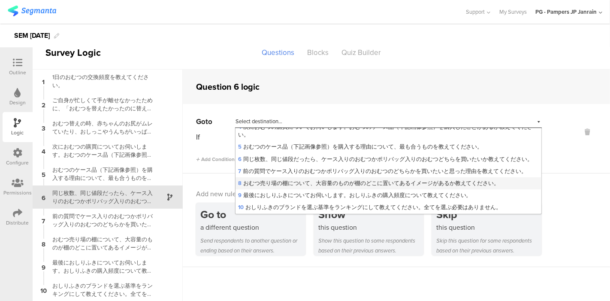
click at [323, 189] on div "8 おむつ売り場の棚について、大容量のものが棚のどこに置いてあるイメージがあるか教えてください。" at bounding box center [389, 183] width 306 height 12
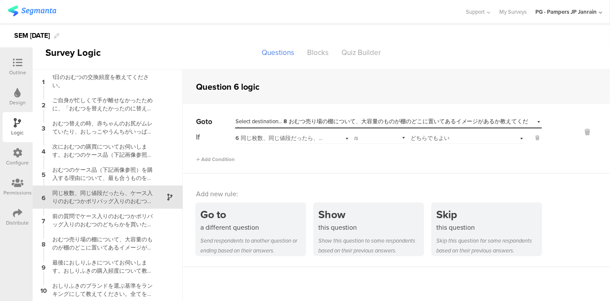
click at [323, 192] on div "Add new rule:" at bounding box center [397, 194] width 402 height 10
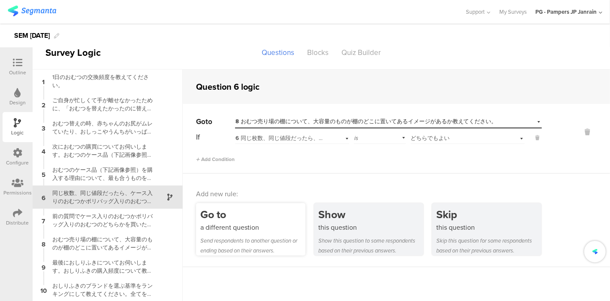
click at [266, 225] on div "a different question" at bounding box center [252, 227] width 105 height 10
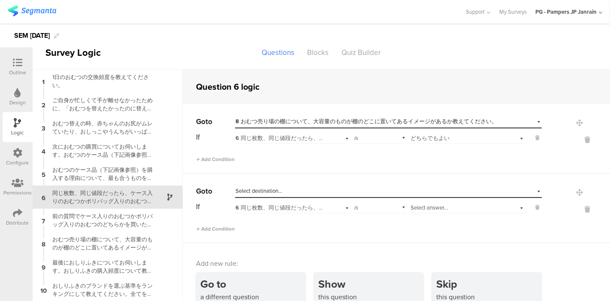
click at [439, 204] on span "Select answer..." at bounding box center [429, 207] width 37 height 8
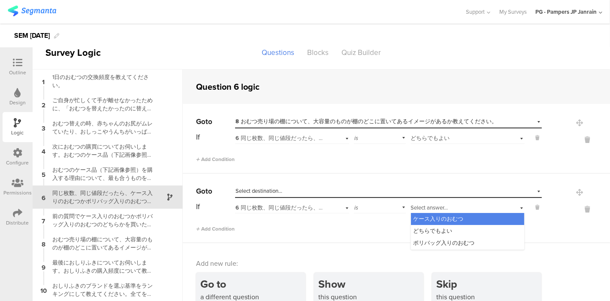
click at [378, 206] on div "is" at bounding box center [380, 206] width 52 height 13
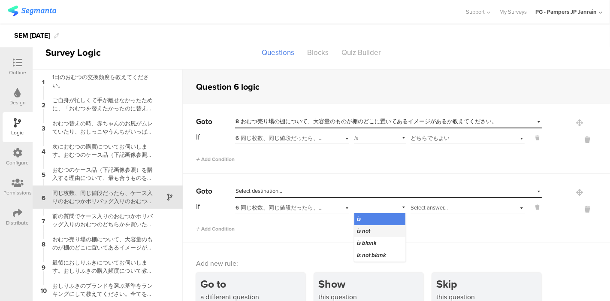
click at [368, 233] on div "is not" at bounding box center [379, 231] width 51 height 12
click at [426, 203] on span "Select answer..." at bounding box center [429, 207] width 37 height 8
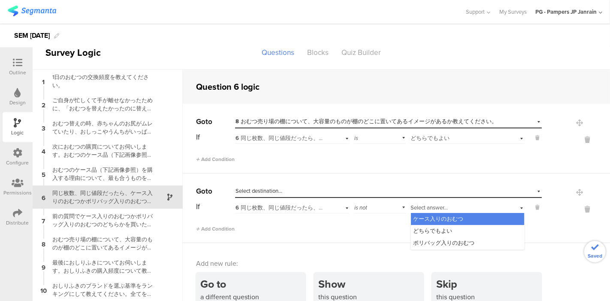
click at [429, 225] on div "どちらでもよい" at bounding box center [467, 231] width 113 height 12
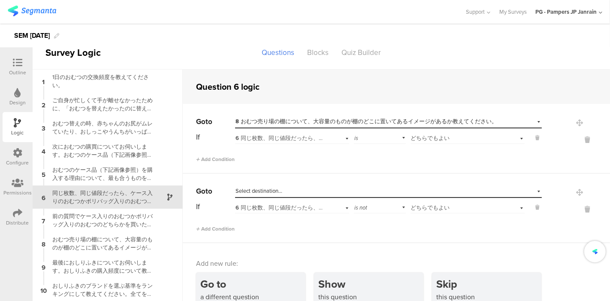
click at [412, 193] on div "Select destination..." at bounding box center [349, 191] width 227 height 8
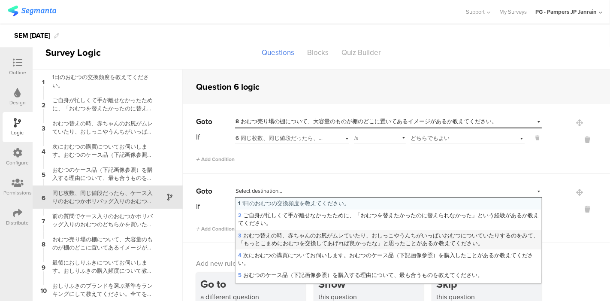
scroll to position [86, 0]
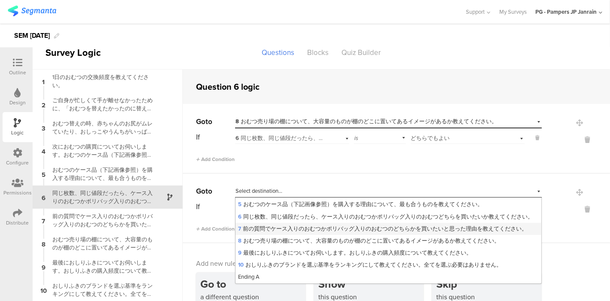
click at [324, 224] on span "7 前の質問でケース入りのおむつかポリバッグ入りのおむつのどちらかを買いたいと思った理由を教えてください。" at bounding box center [382, 228] width 289 height 8
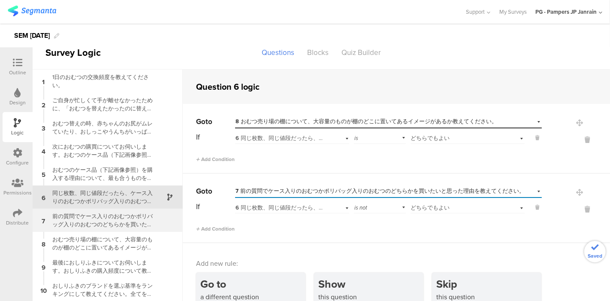
click at [129, 221] on div "前の質問でケース入りのおむつかポリバッグ入りのおむつのどちらかを買いたいと思った理由を教えてください。" at bounding box center [100, 220] width 107 height 16
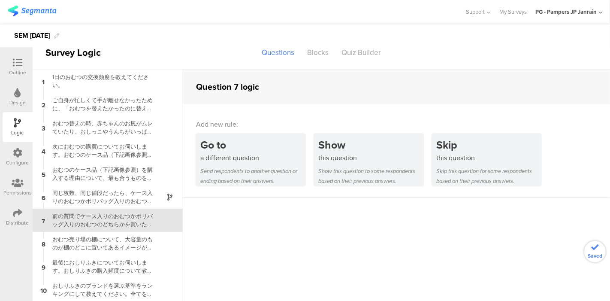
scroll to position [12, 0]
click at [23, 62] on div at bounding box center [17, 63] width 17 height 11
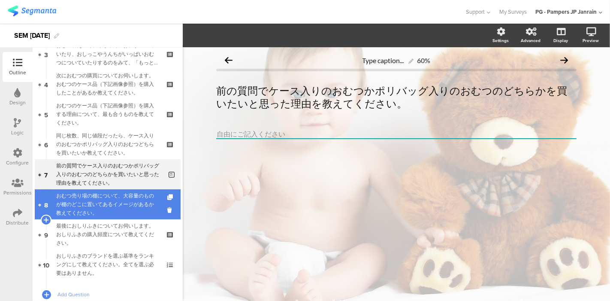
scroll to position [160, 0]
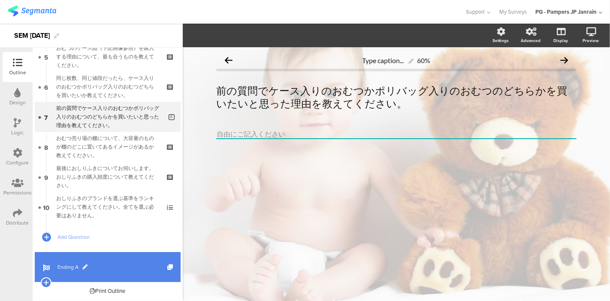
click at [119, 270] on span "Ending A" at bounding box center [112, 267] width 110 height 9
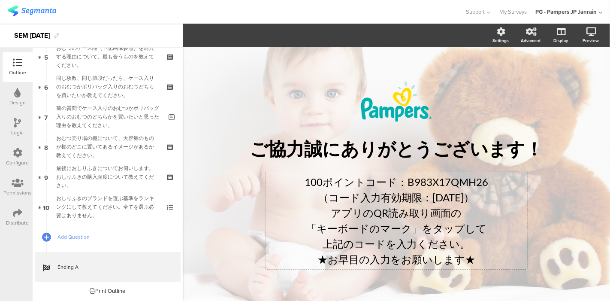
click at [317, 184] on div "100ポイントコード：B983X17QMH26 （コード入力有効期限：2025年9月15日） アプリのQR読み取り画面の 「キーボードのマーク」をタップして …" at bounding box center [396, 220] width 257 height 93
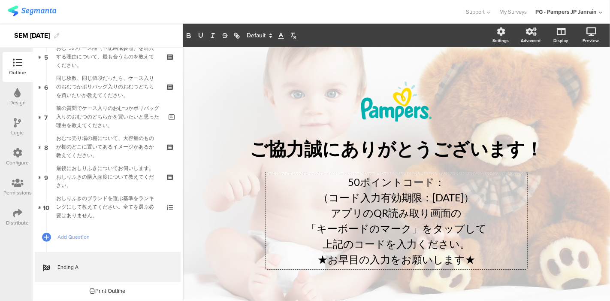
click at [473, 196] on p "（コード入力有効期限：2025年9月15日）" at bounding box center [396, 197] width 257 height 15
click at [465, 178] on p "50ポイントコード：" at bounding box center [396, 181] width 257 height 15
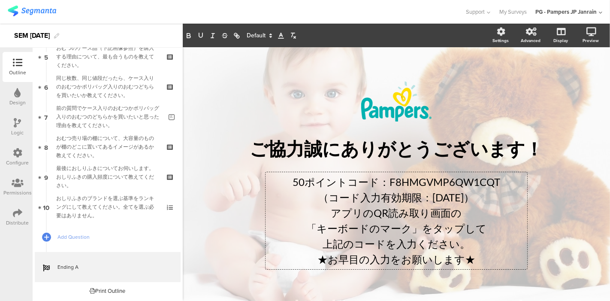
click at [15, 227] on div "Distribute" at bounding box center [18, 217] width 30 height 30
click at [21, 216] on icon at bounding box center [17, 212] width 9 height 9
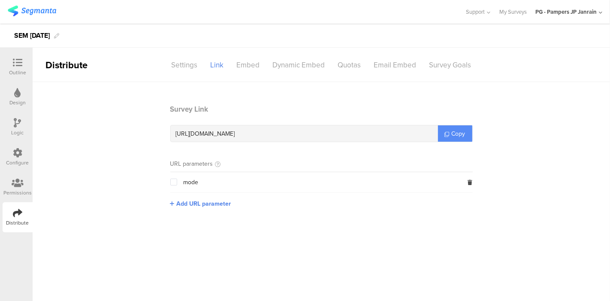
click at [452, 134] on span "Copy" at bounding box center [459, 133] width 14 height 9
click at [30, 8] on img at bounding box center [32, 11] width 48 height 11
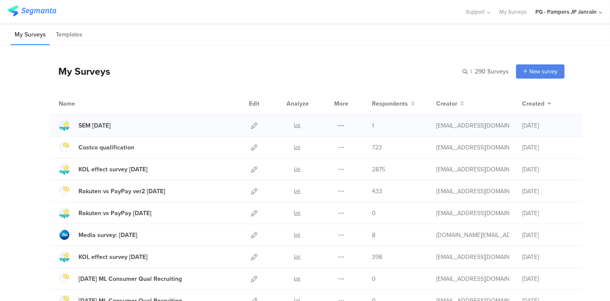
click at [338, 123] on icon at bounding box center [341, 125] width 6 height 6
drag, startPoint x: 291, startPoint y: 124, endPoint x: 341, endPoint y: 82, distance: 65.4
click at [341, 82] on div "My Surveys | 290 Surveys New survey Start from scratch Choose from templates" at bounding box center [307, 71] width 515 height 34
click at [295, 123] on icon at bounding box center [298, 125] width 6 height 6
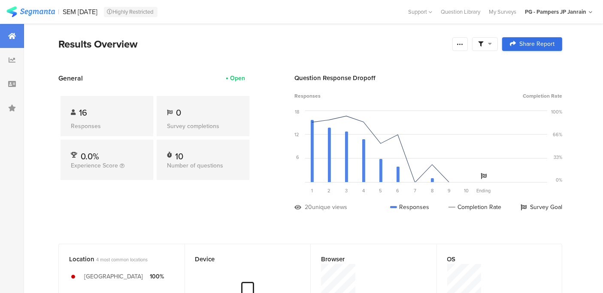
click at [533, 47] on span "Share Report" at bounding box center [536, 44] width 35 height 6
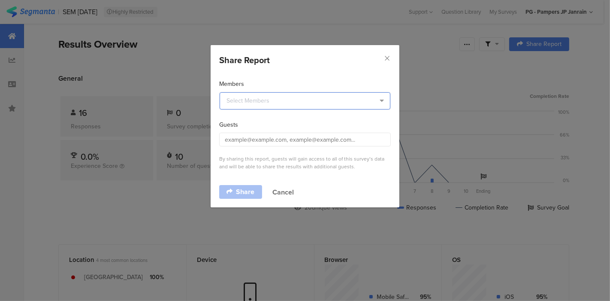
click at [339, 101] on input "dialog" at bounding box center [305, 100] width 171 height 17
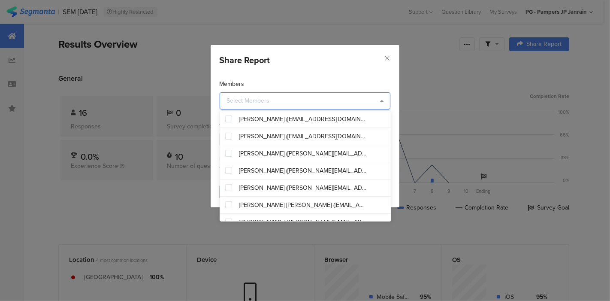
click at [427, 98] on div "Share Report Members Guests By sharing this report, guests will gain access to …" at bounding box center [305, 150] width 610 height 301
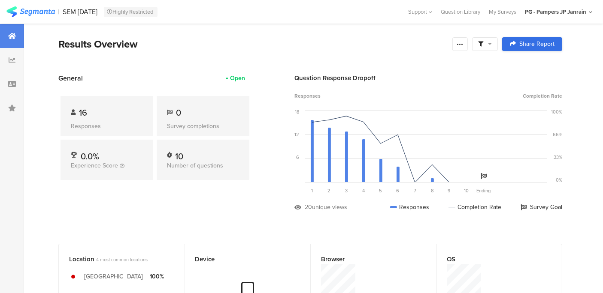
click at [557, 39] on link "Share Report" at bounding box center [532, 44] width 60 height 14
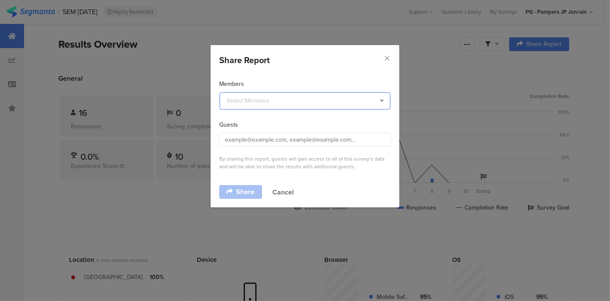
click at [337, 99] on input "dialog" at bounding box center [305, 100] width 171 height 17
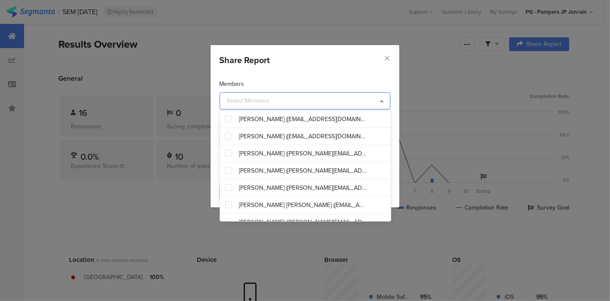
click at [346, 69] on div "Share Report" at bounding box center [305, 58] width 189 height 26
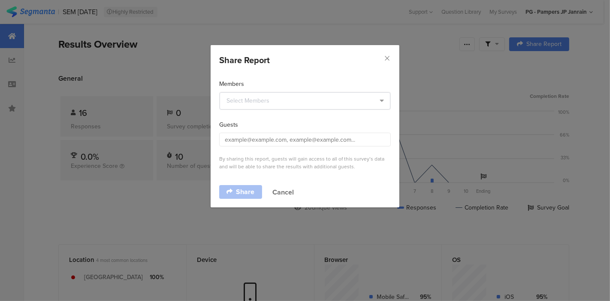
click at [311, 149] on section "Guests By sharing this report, guests will gain access to all of this survey’s …" at bounding box center [305, 145] width 172 height 50
click at [310, 138] on input "dialog" at bounding box center [305, 140] width 172 height 14
paste input "ichikawa.k.2@pg.com"
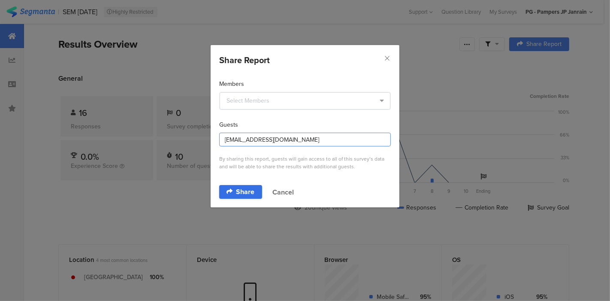
type input "ichikawa.k.2@pg.com"
click at [244, 189] on span "Share" at bounding box center [245, 191] width 18 height 7
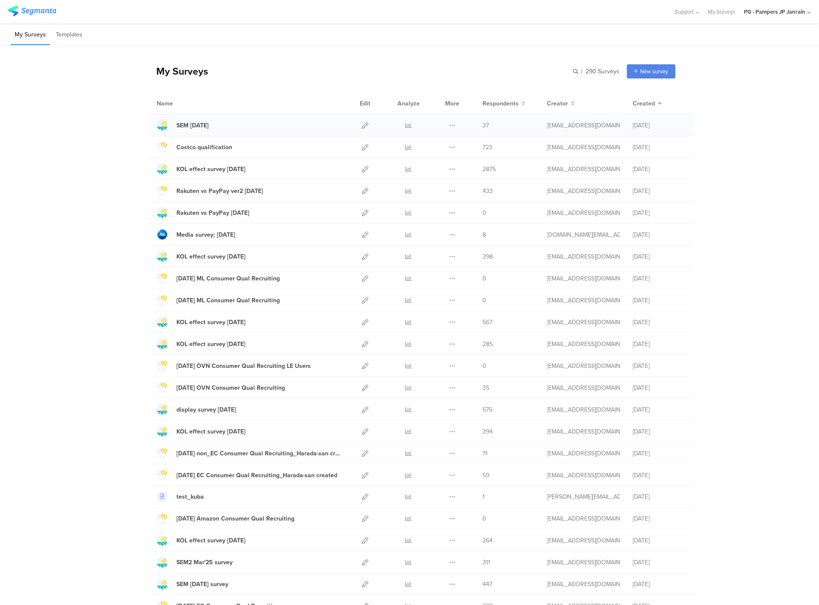
click at [399, 127] on div at bounding box center [409, 125] width 26 height 21
click at [405, 128] on icon at bounding box center [408, 125] width 6 height 6
click at [362, 123] on icon at bounding box center [365, 125] width 6 height 6
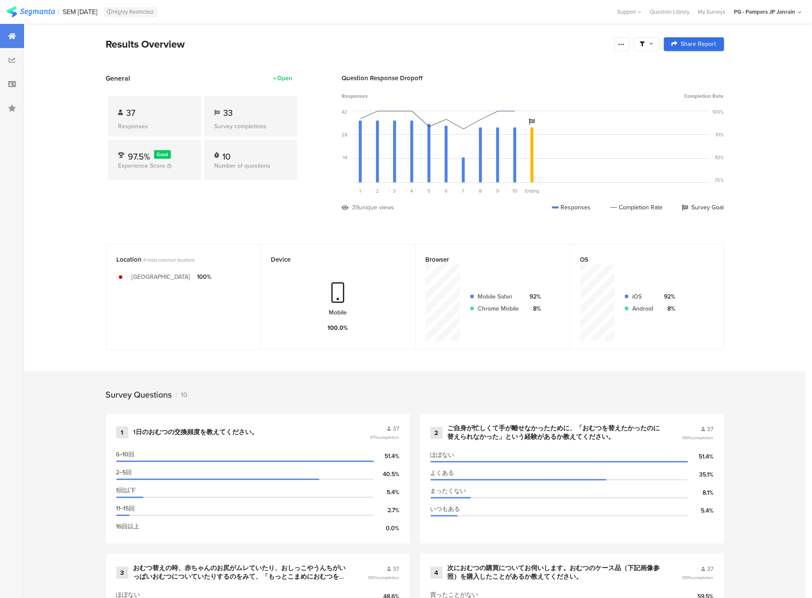
click at [716, 47] on span "Share Report" at bounding box center [698, 44] width 35 height 6
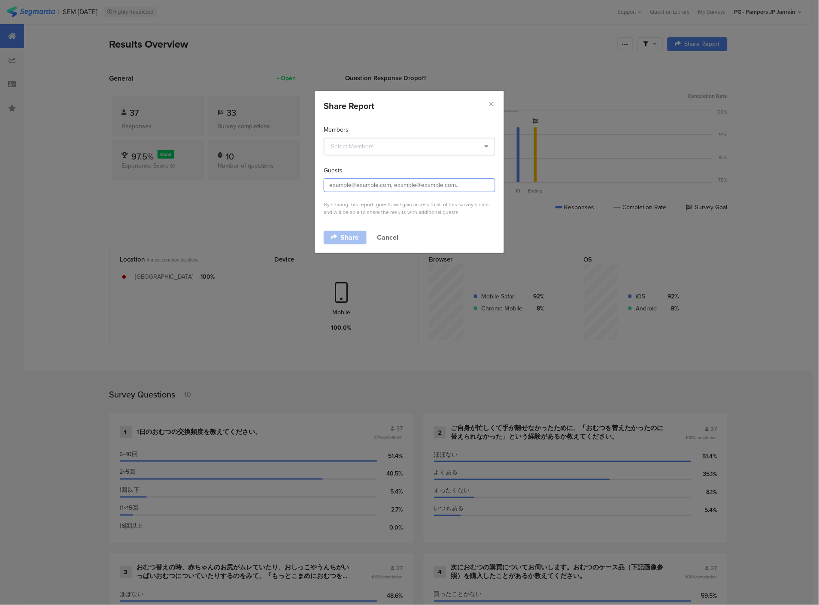
click at [422, 181] on input "dialog" at bounding box center [409, 185] width 172 height 14
paste input "nagata.r@pg.com"
type input "nagata.r@pg.com"
click at [340, 241] on link "Share" at bounding box center [344, 238] width 43 height 14
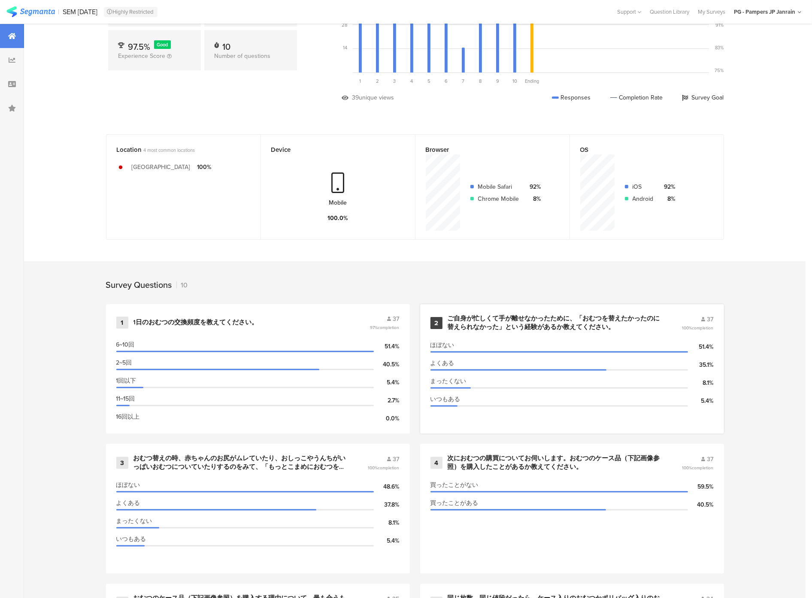
scroll to position [109, 0]
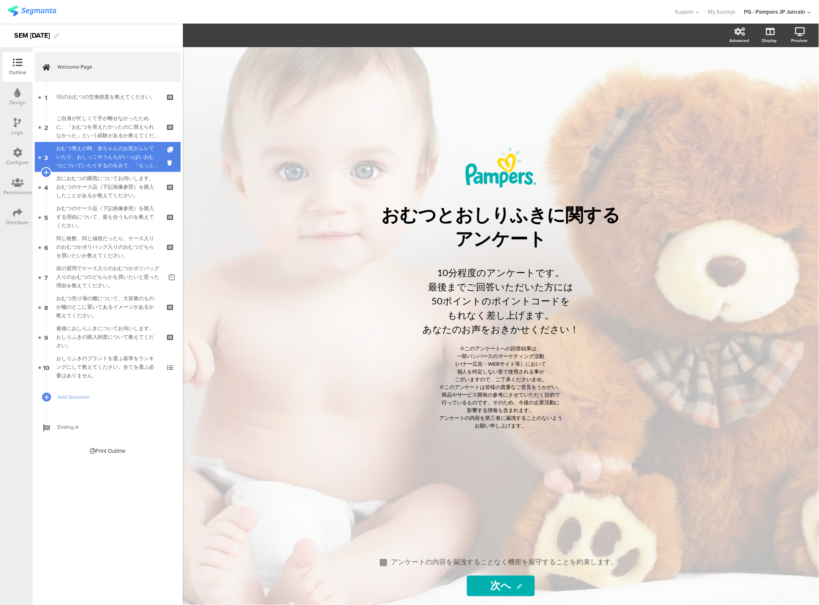
click at [114, 142] on link "3 おむつ替えの時、赤ちゃんのお尻がムレていたり、おしっこやうんちがいっぱいおむつについていたりするのをみて、「もっとこまめにおむつを交換してあげれば良かった…" at bounding box center [108, 157] width 146 height 30
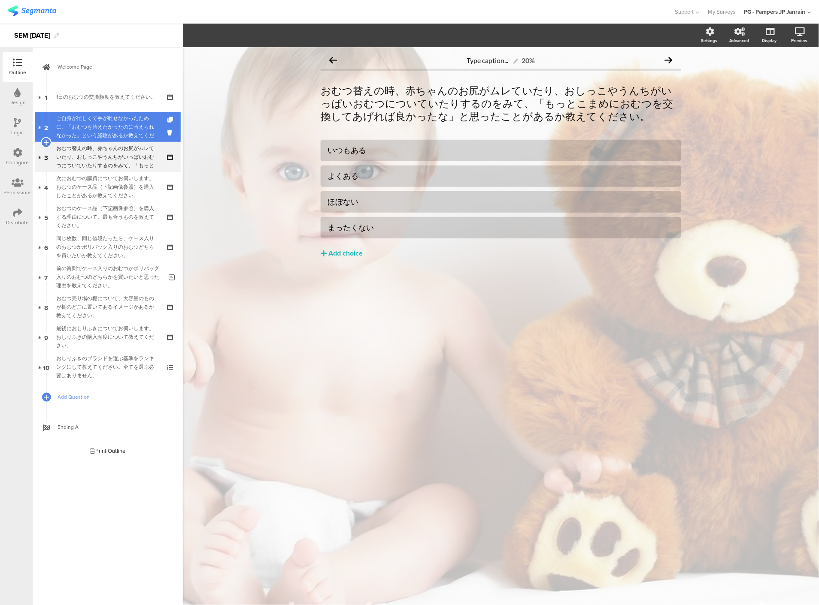
click at [114, 132] on div "ご自身が忙しくて手が離せなかったために、「おむつを替えたかったのに替えられなかった」という経験があるか教えてください。" at bounding box center [107, 127] width 103 height 26
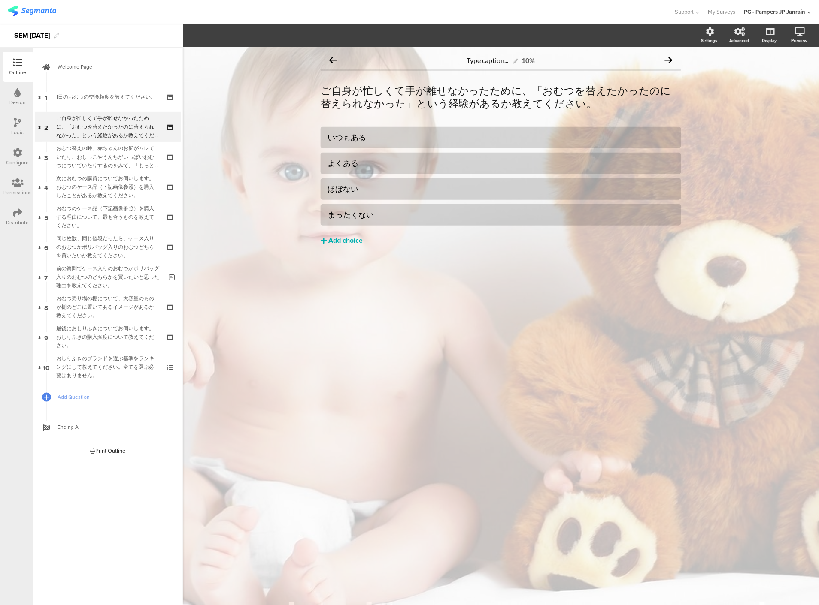
click at [342, 240] on div "Add choice" at bounding box center [345, 240] width 34 height 9
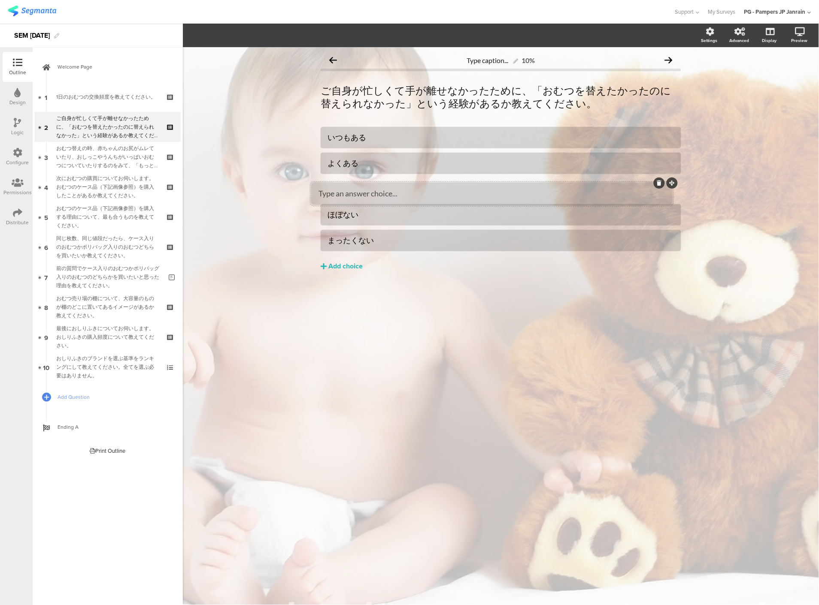
drag, startPoint x: 680, startPoint y: 230, endPoint x: 671, endPoint y: 183, distance: 47.6
click at [572, 184] on div at bounding box center [500, 189] width 347 height 10
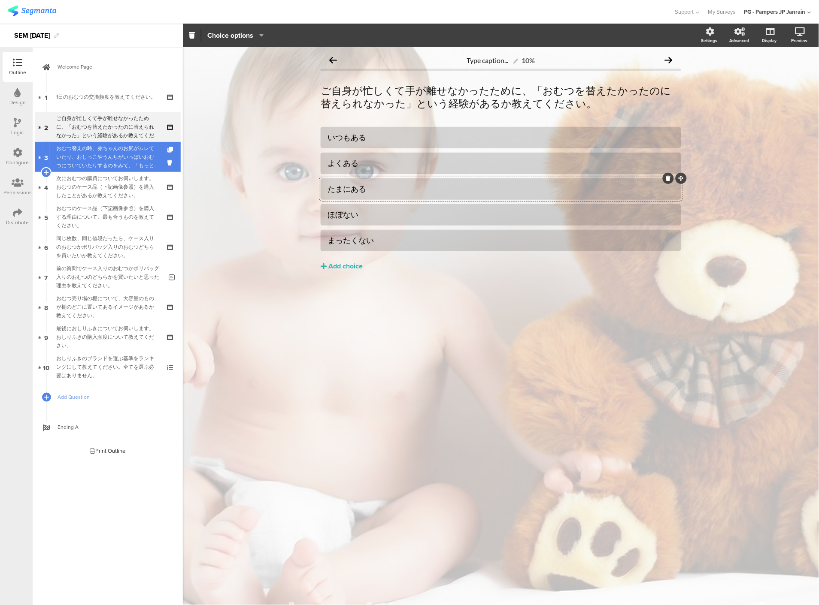
click at [136, 152] on div "おむつ替えの時、赤ちゃんのお尻がムレていたり、おしっこやうんちがいっぱいおむつについていたりするのをみて、「もっとこまめにおむつを交換してあげれば良かったな」…" at bounding box center [107, 157] width 103 height 26
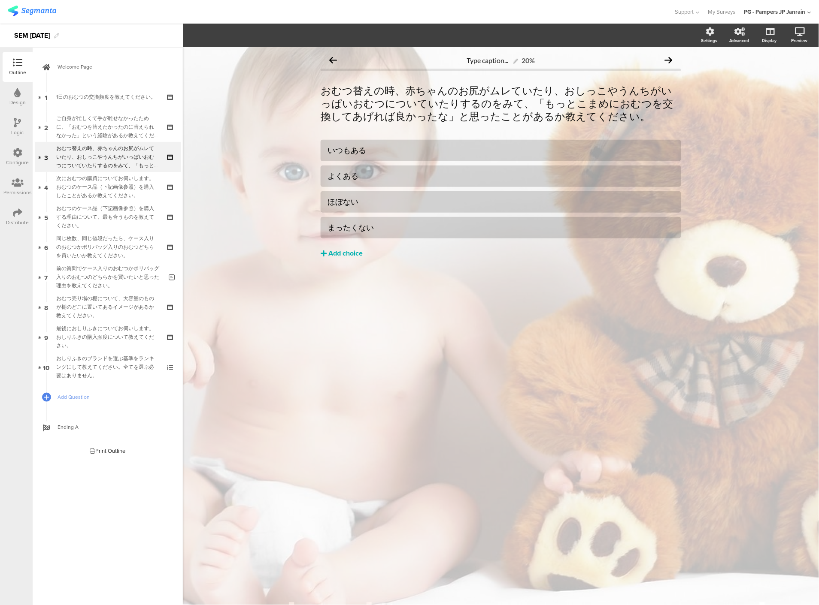
click at [359, 251] on div "Add choice" at bounding box center [345, 253] width 34 height 9
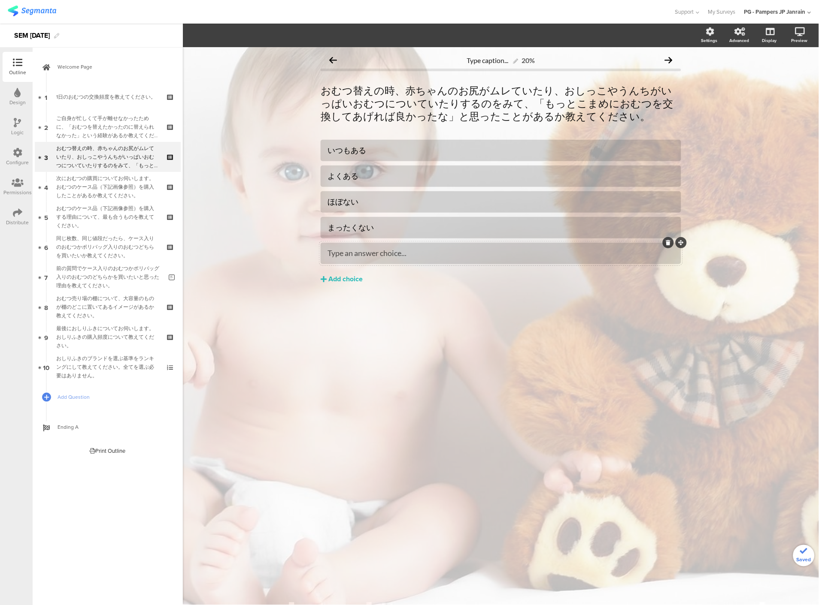
click at [408, 258] on div "Type an answer choice..." at bounding box center [500, 253] width 347 height 10
drag, startPoint x: 680, startPoint y: 245, endPoint x: 682, endPoint y: 194, distance: 50.7
click at [565, 339] on div "Type caption... 20% おむつ替えの時、赤ちゃんのお尻がムレていたり、おしっこやうんちがいっぱいおむつについていたりするのをみて、「もっとこま…" at bounding box center [501, 326] width 636 height 558
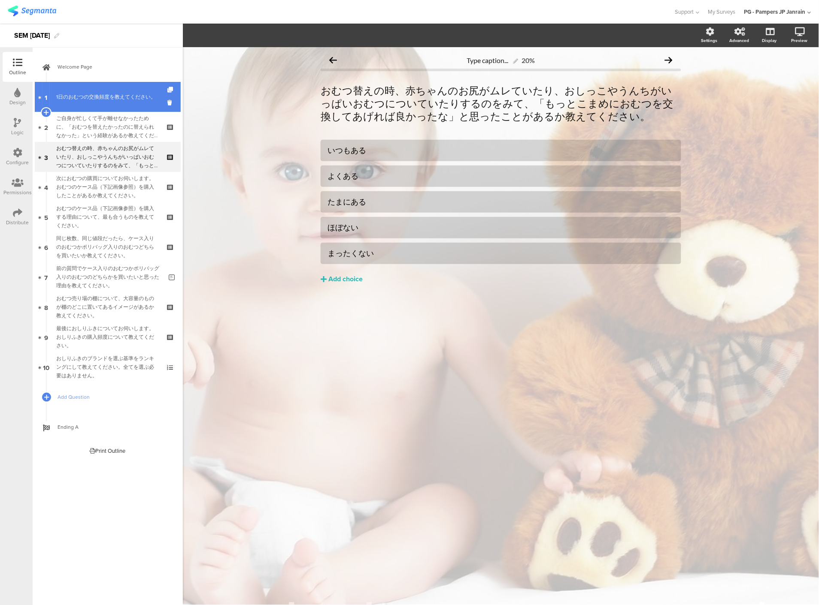
click at [117, 104] on link "1 1日のおむつの交換頻度を教えてください。" at bounding box center [108, 97] width 146 height 30
